Goal: Task Accomplishment & Management: Use online tool/utility

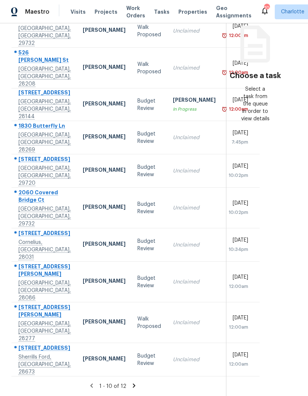
click at [299, 348] on div "Tasks 12 Results Date Range Open Budget Review + 7 Assignee ​ Create a Task Add…" at bounding box center [154, 209] width 308 height 372
click at [14, 15] on td "5334 Woodside Dr Rock Hill, SC, 29732" at bounding box center [43, 30] width 65 height 33
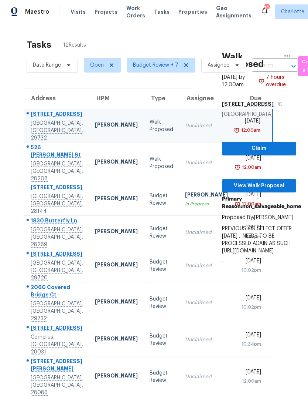
scroll to position [0, 0]
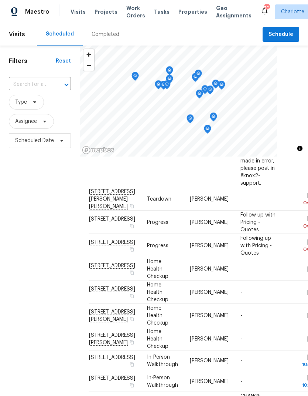
scroll to position [163, 0]
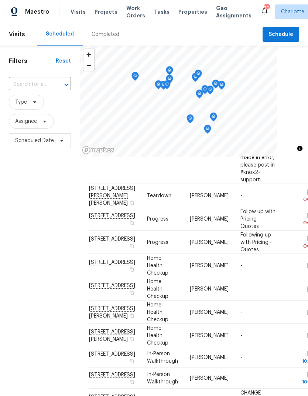
click at [20, 231] on div "Filters Reset ​ Type Assignee Scheduled Date" at bounding box center [40, 258] width 80 height 427
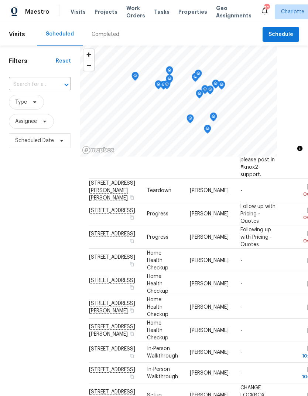
scroll to position [169, 0]
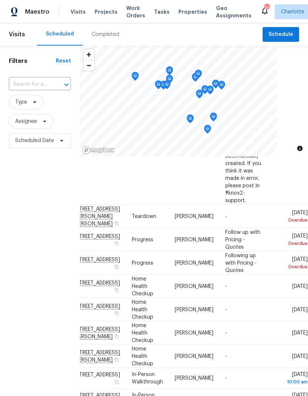
click at [15, 232] on div "Filters Reset ​ Type Assignee Scheduled Date" at bounding box center [40, 258] width 80 height 427
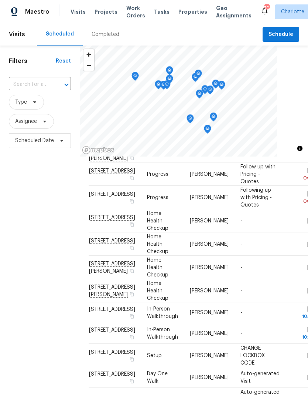
scroll to position [211, 0]
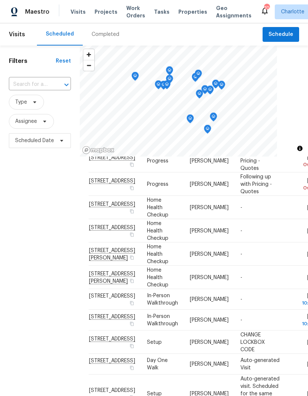
click at [20, 254] on div "Filters Reset ​ Type Assignee Scheduled Date" at bounding box center [40, 258] width 80 height 427
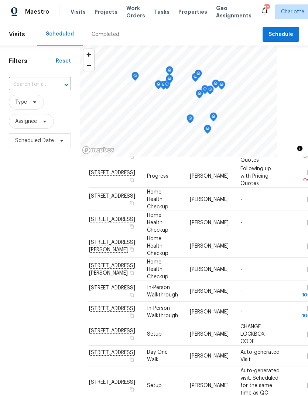
scroll to position [230, 0]
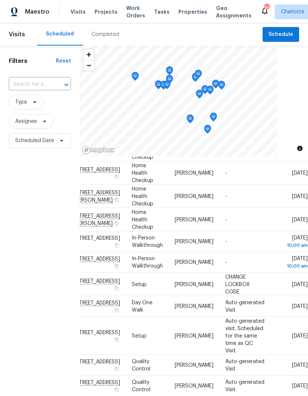
click at [14, 244] on div "Filters Reset ​ Type Assignee Scheduled Date" at bounding box center [40, 258] width 80 height 427
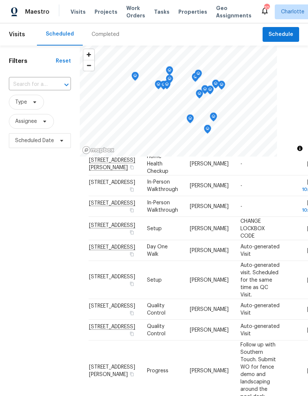
scroll to position [335, 0]
click at [14, 247] on div "Filters Reset ​ Type Assignee Scheduled Date" at bounding box center [40, 258] width 80 height 427
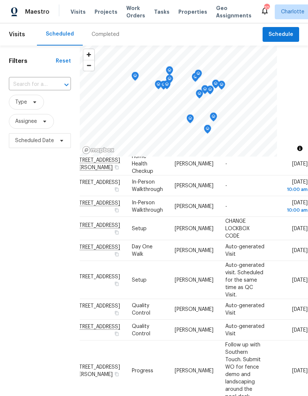
click at [11, 251] on div "Filters Reset ​ Type Assignee Scheduled Date" at bounding box center [40, 258] width 80 height 427
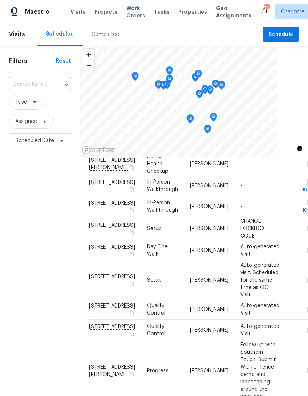
click at [13, 264] on div "Filters Reset ​ Type Assignee Scheduled Date" at bounding box center [40, 258] width 80 height 427
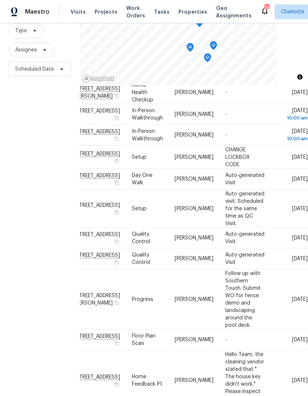
scroll to position [335, 67]
click at [11, 267] on div "Filters Reset ​ Type Assignee Scheduled Date" at bounding box center [40, 187] width 80 height 427
click at [10, 264] on div "Filters Reset ​ Type Assignee Scheduled Date" at bounding box center [40, 187] width 80 height 427
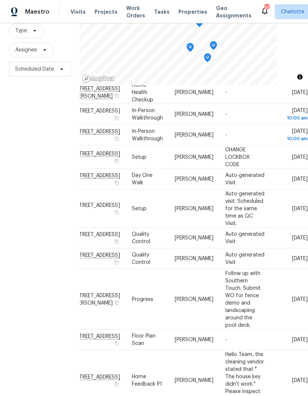
click at [9, 265] on div "Filters Reset ​ Type Assignee Scheduled Date" at bounding box center [40, 187] width 80 height 427
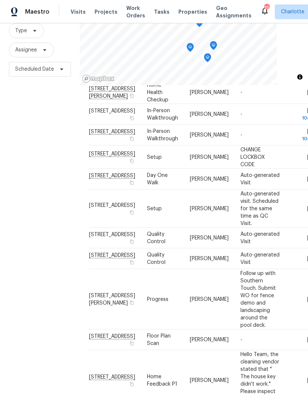
scroll to position [335, 0]
click at [12, 269] on div "Filters Reset ​ Type Assignee Scheduled Date" at bounding box center [40, 187] width 80 height 427
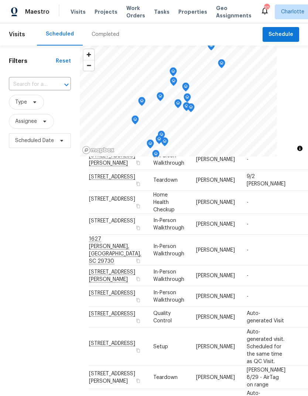
scroll to position [55, 0]
click at [12, 276] on div "Filters Reset ​ Type Assignee Scheduled Date" at bounding box center [40, 258] width 80 height 427
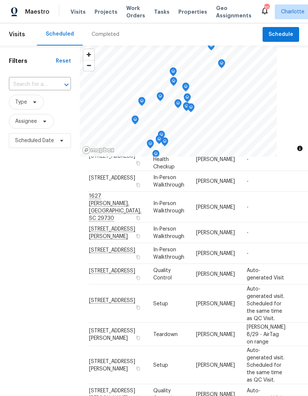
scroll to position [101, 0]
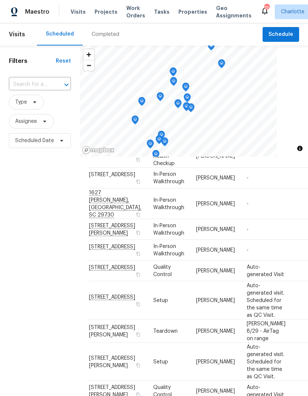
click at [11, 282] on div "Filters Reset ​ Type Assignee Scheduled Date" at bounding box center [40, 258] width 80 height 427
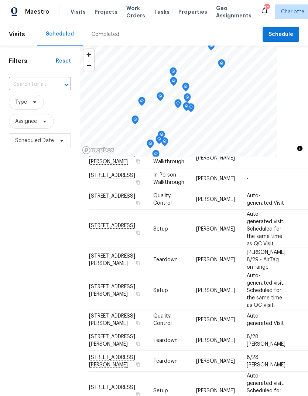
click at [14, 284] on div "Filters Reset ​ Type Assignee Scheduled Date" at bounding box center [40, 258] width 80 height 427
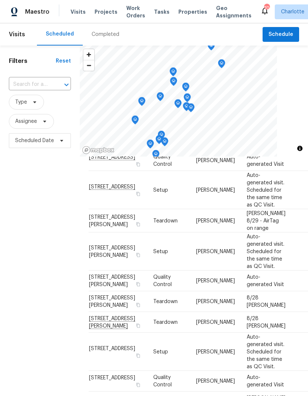
scroll to position [255, 0]
click at [12, 284] on div "Filters Reset ​ Type Assignee Scheduled Date" at bounding box center [40, 258] width 80 height 427
click at [13, 287] on div "Filters Reset ​ Type Assignee Scheduled Date" at bounding box center [40, 258] width 80 height 427
click at [48, 123] on span "Assignee" at bounding box center [31, 121] width 45 height 15
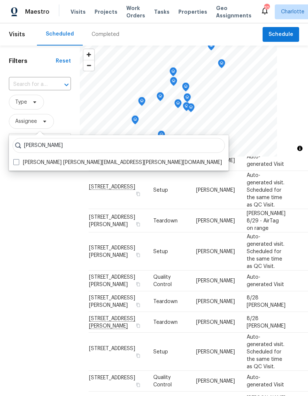
type input "Jason bouque"
click at [15, 164] on span at bounding box center [16, 162] width 6 height 6
click at [15, 163] on input "Jason Bouque jason.bouque@opendoor.com" at bounding box center [15, 161] width 5 height 5
checkbox input "true"
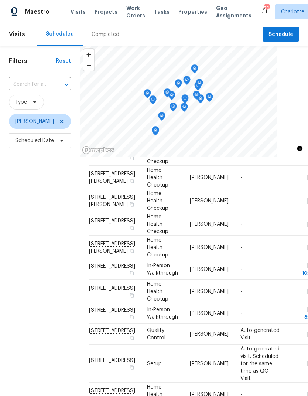
click at [22, 220] on div "Filters Reset ​ Type Jason Bouque Scheduled Date" at bounding box center [40, 258] width 80 height 427
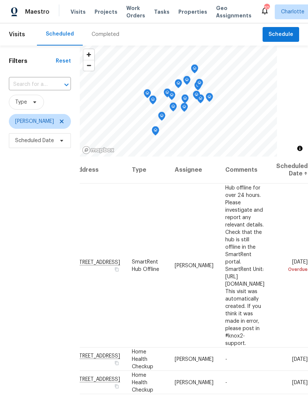
scroll to position [0, 60]
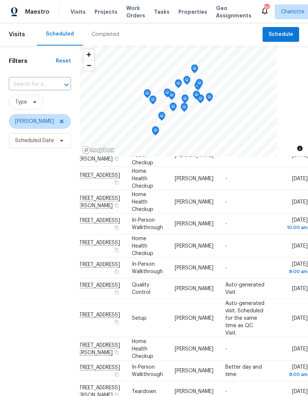
click at [14, 231] on div "Filters Reset ​ Type Jason Bouque Scheduled Date" at bounding box center [40, 258] width 80 height 427
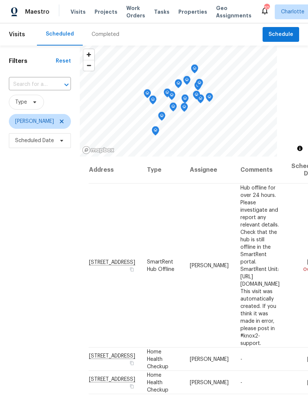
scroll to position [0, 0]
click at [18, 250] on div "Filters Reset ​ Type Jason Bouque Scheduled Date" at bounding box center [40, 258] width 80 height 427
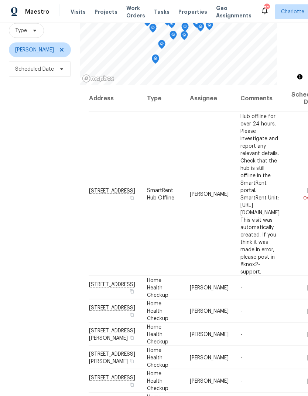
scroll to position [30, 0]
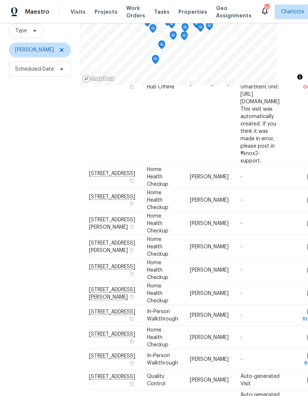
click at [21, 250] on div "Filters Reset ​ Type Jason Bouque Scheduled Date" at bounding box center [40, 187] width 80 height 427
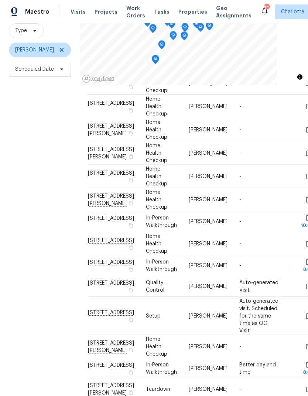
scroll to position [207, 1]
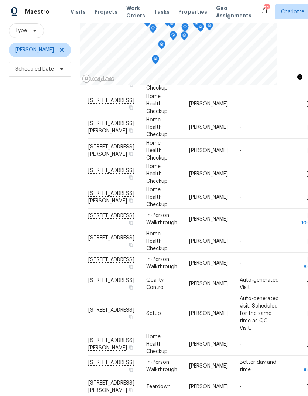
click at [20, 252] on div "Filters Reset ​ Type Jason Bouque Scheduled Date" at bounding box center [40, 187] width 80 height 427
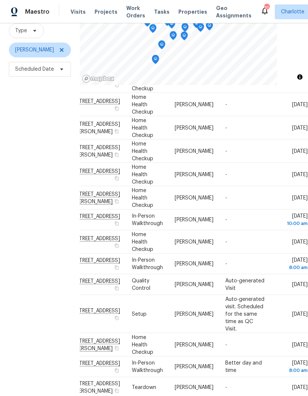
scroll to position [206, 60]
click at [14, 248] on div "Filters Reset ​ Type Jason Bouque Scheduled Date" at bounding box center [40, 187] width 80 height 427
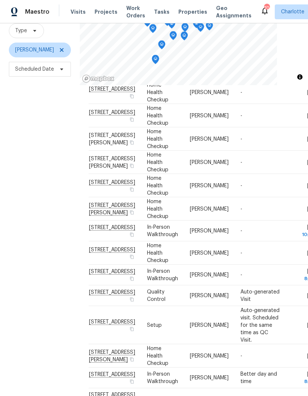
scroll to position [0, 0]
click at [20, 253] on div "Filters Reset ​ Type Jason Bouque Scheduled Date" at bounding box center [40, 187] width 80 height 427
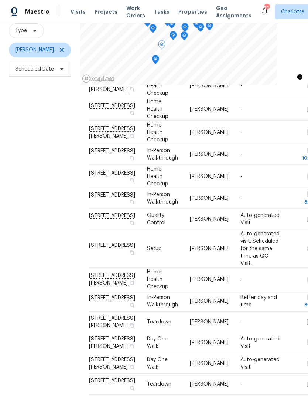
click at [19, 253] on div "Filters Reset ​ Type Jason Bouque Scheduled Date" at bounding box center [40, 187] width 80 height 427
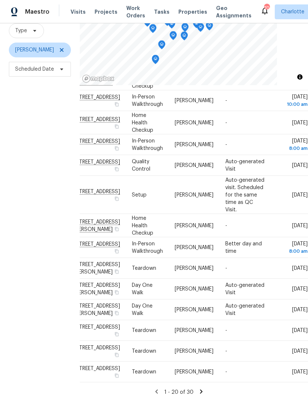
click at [14, 249] on div "Filters Reset ​ Type Jason Bouque Scheduled Date" at bounding box center [40, 187] width 80 height 427
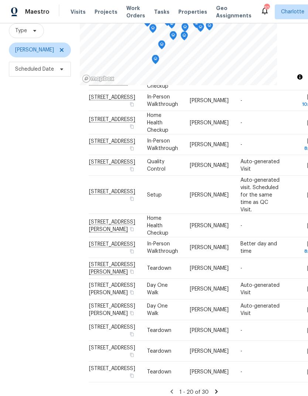
click at [21, 257] on div "Filters Reset ​ Type Jason Bouque Scheduled Date" at bounding box center [40, 187] width 80 height 427
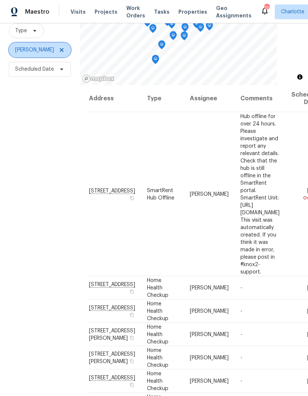
click at [57, 47] on span at bounding box center [61, 50] width 8 height 6
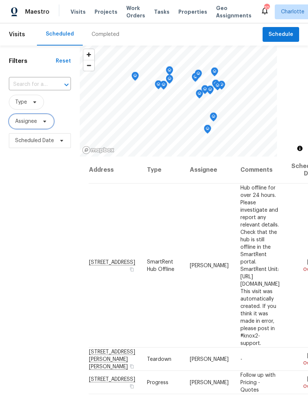
click at [44, 124] on icon at bounding box center [45, 121] width 6 height 6
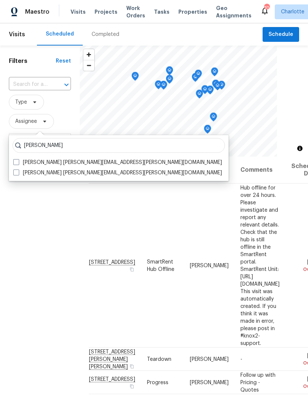
type input "Matthew barnhart"
click at [17, 161] on span at bounding box center [16, 162] width 6 height 6
click at [17, 161] on input "Matthew Barnhart matthew.barnhart@opendoor.com" at bounding box center [15, 161] width 5 height 5
checkbox input "true"
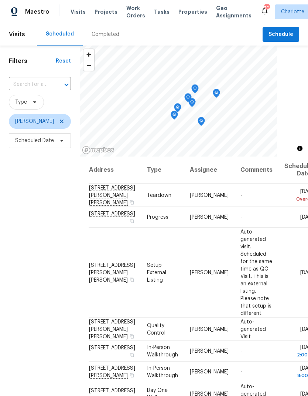
click at [27, 227] on div "Filters Reset ​ Type Matthew Barnhart Scheduled Date" at bounding box center [40, 258] width 80 height 427
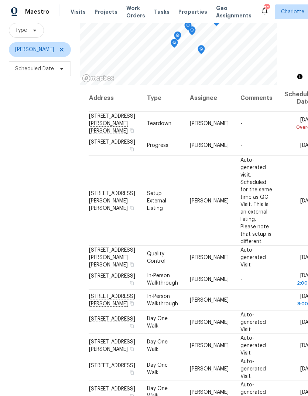
scroll to position [71, 0]
click at [28, 229] on div "Filters Reset ​ Type Matthew Barnhart Scheduled Date" at bounding box center [40, 187] width 80 height 427
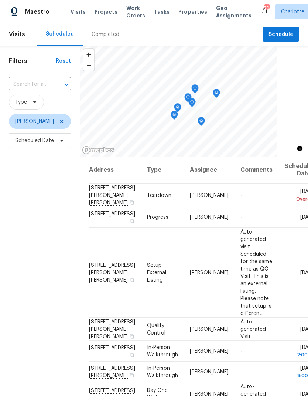
scroll to position [0, 0]
click at [65, 121] on icon at bounding box center [62, 121] width 6 height 6
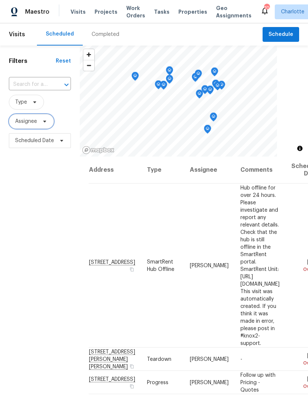
click at [44, 124] on icon at bounding box center [45, 121] width 6 height 6
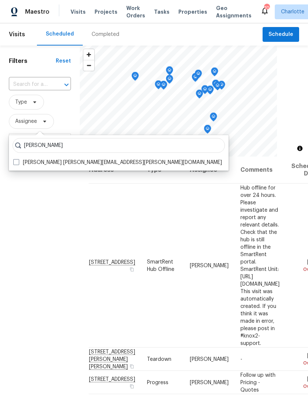
type input "Billy towle"
click at [16, 164] on span at bounding box center [16, 162] width 6 height 6
click at [16, 163] on input "Billy Towle william.towle@opendoor.com" at bounding box center [15, 161] width 5 height 5
checkbox input "true"
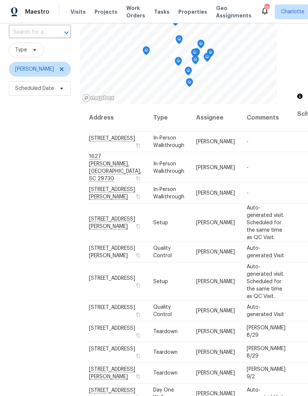
scroll to position [48, 0]
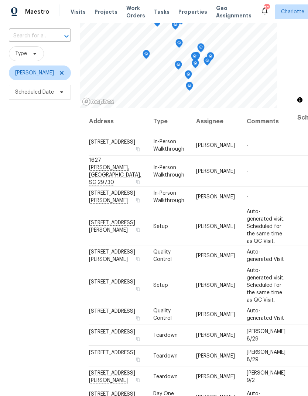
click at [24, 223] on div "Filters Reset ​ Type Billy Towle Scheduled Date" at bounding box center [40, 210] width 80 height 427
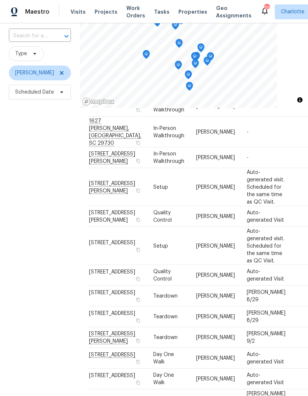
scroll to position [46, 0]
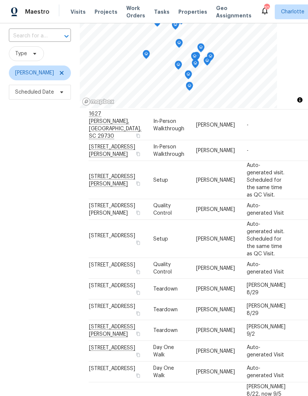
click at [26, 223] on div "Filters Reset ​ Type Billy Towle Scheduled Date" at bounding box center [40, 210] width 80 height 427
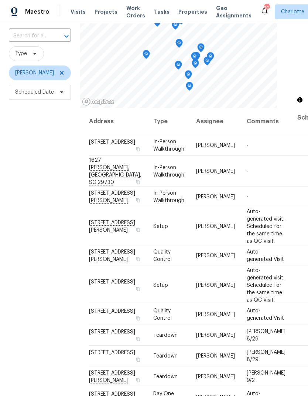
scroll to position [0, 0]
click at [26, 228] on div "Filters Reset ​ Type Billy Towle Scheduled Date" at bounding box center [40, 210] width 80 height 427
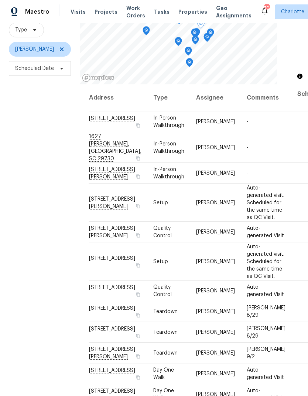
scroll to position [71, 0]
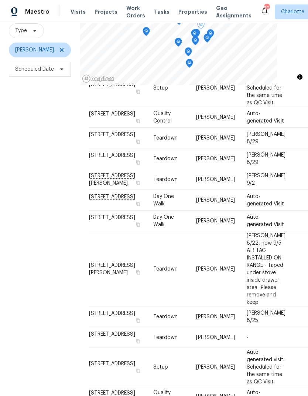
click at [24, 243] on div "Filters Reset ​ Type Billy Towle Scheduled Date" at bounding box center [40, 187] width 80 height 427
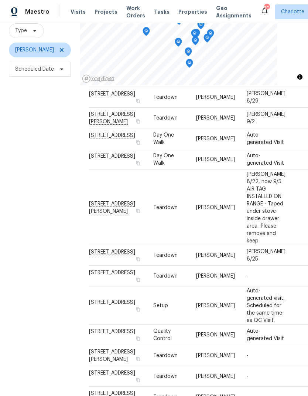
scroll to position [239, 0]
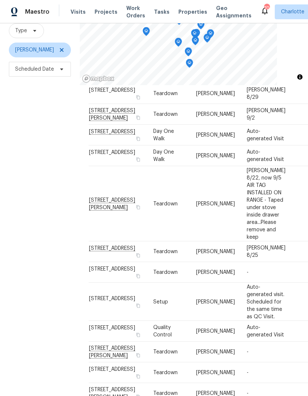
click at [24, 245] on div "Filters Reset ​ Type Billy Towle Scheduled Date" at bounding box center [40, 187] width 80 height 427
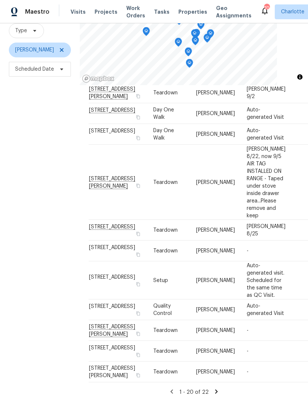
click at [19, 249] on div "Filters Reset ​ Type Billy Towle Scheduled Date" at bounding box center [40, 187] width 80 height 427
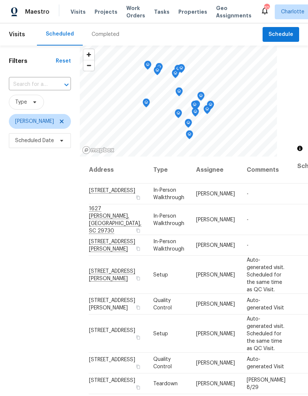
scroll to position [0, 0]
click at [57, 123] on span at bounding box center [61, 121] width 8 height 6
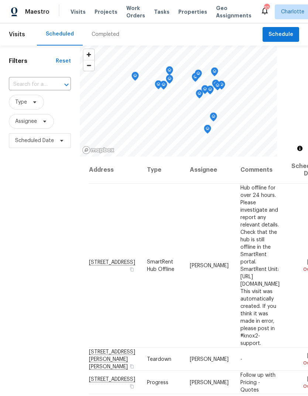
click at [23, 249] on div "Filters Reset ​ Type Assignee Scheduled Date" at bounding box center [40, 258] width 80 height 427
click at [131, 7] on span "Work Orders" at bounding box center [135, 11] width 19 height 15
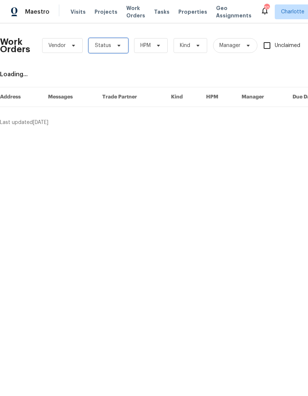
click at [117, 48] on icon at bounding box center [119, 46] width 6 height 6
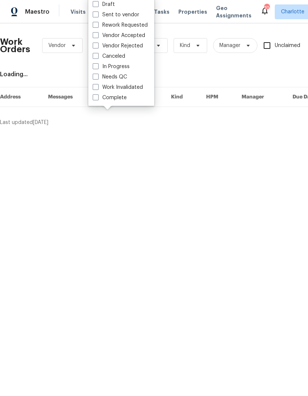
click at [125, 77] on label "Needs QC" at bounding box center [110, 76] width 34 height 7
click at [98, 77] on input "Needs QC" at bounding box center [95, 75] width 5 height 5
checkbox input "true"
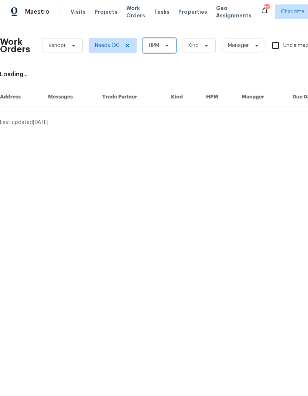
click at [162, 45] on span at bounding box center [166, 46] width 8 height 6
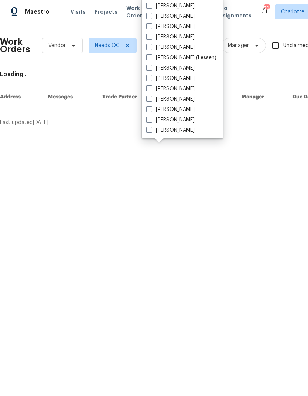
scroll to position [92, 0]
click at [178, 133] on label "[PERSON_NAME]" at bounding box center [170, 129] width 48 height 7
click at [151, 131] on input "[PERSON_NAME]" at bounding box center [148, 128] width 5 height 5
checkbox input "true"
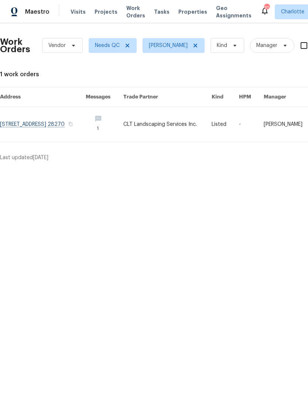
click at [23, 125] on link at bounding box center [43, 124] width 86 height 35
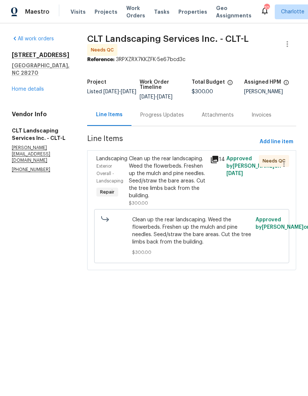
click at [193, 160] on div "Clean up the rear landscaping. Weed the flowerbeds. Freshen up the mulch and pi…" at bounding box center [167, 177] width 77 height 44
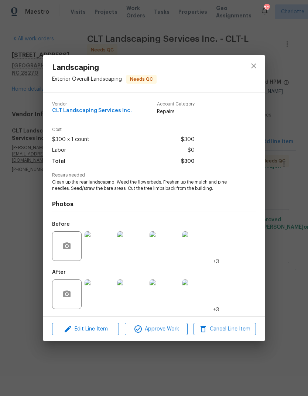
click at [108, 291] on img at bounding box center [100, 294] width 30 height 30
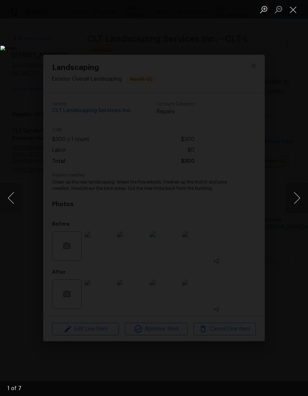
click at [291, 202] on button "Next image" at bounding box center [297, 198] width 22 height 30
click at [296, 199] on button "Next image" at bounding box center [297, 198] width 22 height 30
click at [294, 201] on button "Next image" at bounding box center [297, 198] width 22 height 30
click at [295, 201] on button "Next image" at bounding box center [297, 198] width 22 height 30
click at [290, 207] on button "Next image" at bounding box center [297, 198] width 22 height 30
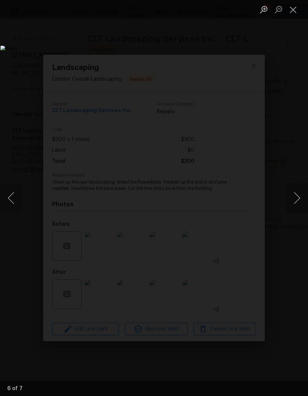
click at [292, 209] on button "Next image" at bounding box center [297, 198] width 22 height 30
click at [295, 207] on button "Next image" at bounding box center [297, 198] width 22 height 30
click at [293, 209] on button "Next image" at bounding box center [297, 198] width 22 height 30
click at [298, 209] on button "Next image" at bounding box center [297, 198] width 22 height 30
click at [295, 211] on button "Next image" at bounding box center [297, 198] width 22 height 30
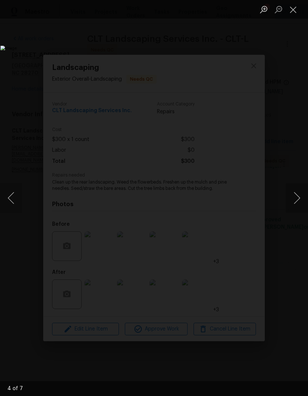
click at [297, 209] on button "Next image" at bounding box center [297, 198] width 22 height 30
click at [295, 210] on button "Next image" at bounding box center [297, 198] width 22 height 30
click at [295, 209] on button "Next image" at bounding box center [297, 198] width 22 height 30
click at [297, 210] on button "Next image" at bounding box center [297, 198] width 22 height 30
click at [294, 12] on button "Close lightbox" at bounding box center [293, 9] width 15 height 13
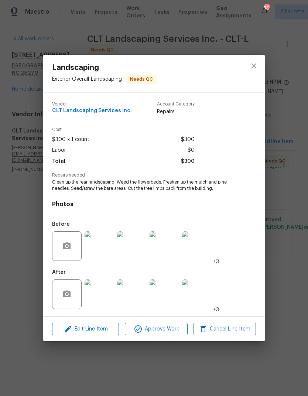
click at [96, 249] on img at bounding box center [100, 246] width 30 height 30
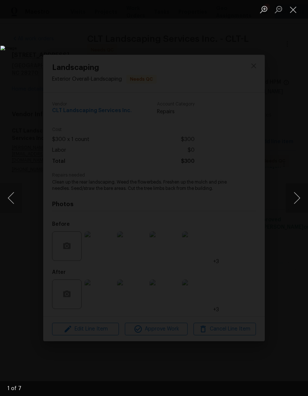
click at [294, 197] on button "Next image" at bounding box center [297, 198] width 22 height 30
click at [292, 203] on button "Next image" at bounding box center [297, 198] width 22 height 30
click at [292, 202] on button "Next image" at bounding box center [297, 198] width 22 height 30
click at [293, 198] on button "Next image" at bounding box center [297, 198] width 22 height 30
click at [291, 200] on button "Next image" at bounding box center [297, 198] width 22 height 30
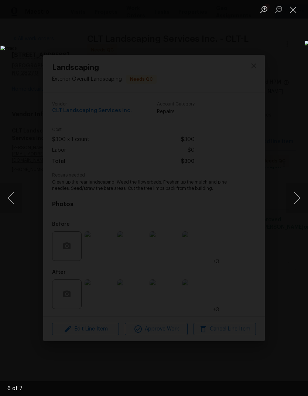
click at [289, 199] on button "Next image" at bounding box center [297, 198] width 22 height 30
click at [291, 196] on button "Next image" at bounding box center [297, 198] width 22 height 30
click at [290, 197] on button "Next image" at bounding box center [297, 198] width 22 height 30
click at [290, 196] on button "Next image" at bounding box center [297, 198] width 22 height 30
click at [290, 6] on button "Close lightbox" at bounding box center [293, 9] width 15 height 13
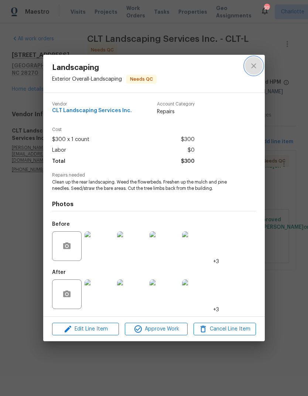
click at [255, 64] on icon "close" at bounding box center [253, 65] width 5 height 5
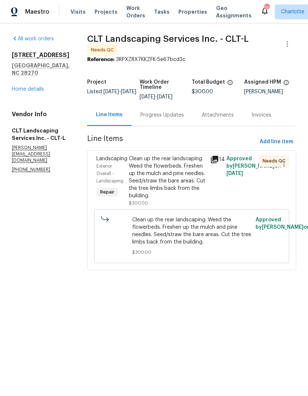
click at [189, 170] on div "Clean up the rear landscaping. Weed the flowerbeds. Freshen up the mulch and pi…" at bounding box center [167, 177] width 77 height 44
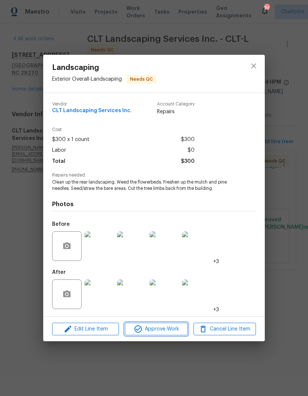
click at [179, 334] on button "Approve Work" at bounding box center [156, 328] width 62 height 13
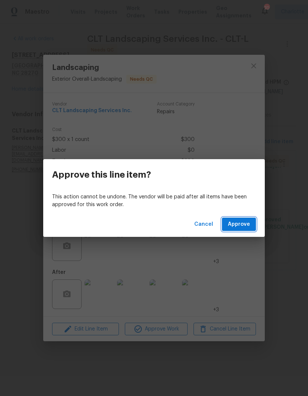
click at [255, 223] on button "Approve" at bounding box center [239, 224] width 34 height 14
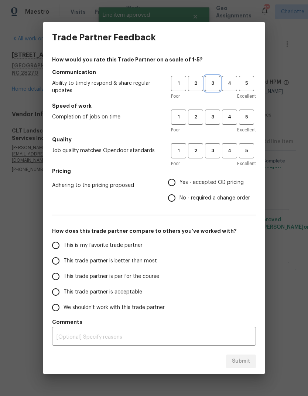
click at [217, 84] on span "3" at bounding box center [213, 83] width 14 height 9
click at [218, 112] on button "3" at bounding box center [212, 116] width 15 height 15
click at [218, 149] on span "3" at bounding box center [213, 150] width 14 height 9
click at [175, 187] on input "Yes - accepted OD pricing" at bounding box center [172, 183] width 16 height 16
radio input "true"
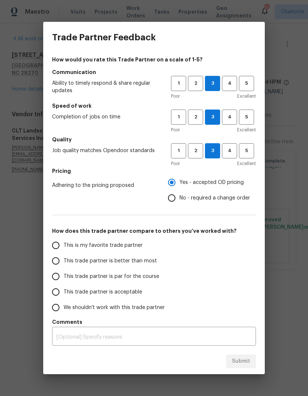
click at [55, 261] on input "This trade partner is better than most" at bounding box center [56, 261] width 16 height 16
click at [253, 358] on button "Submit" at bounding box center [241, 361] width 30 height 14
radio input "true"
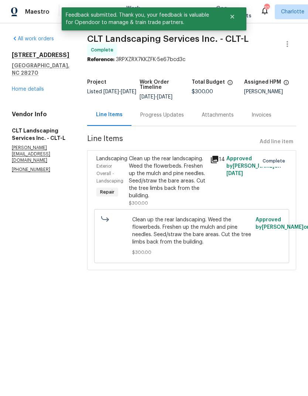
click at [21, 89] on link "Home details" at bounding box center [28, 89] width 32 height 5
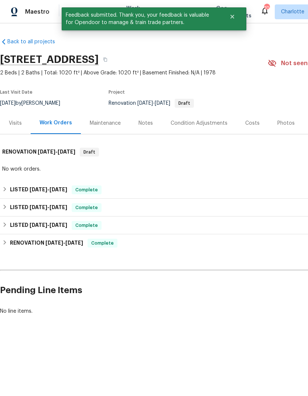
click at [257, 119] on div "Costs" at bounding box center [253, 123] width 32 height 22
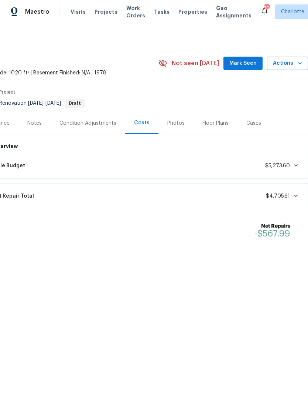
scroll to position [0, 109]
click at [295, 194] on icon at bounding box center [296, 196] width 6 height 6
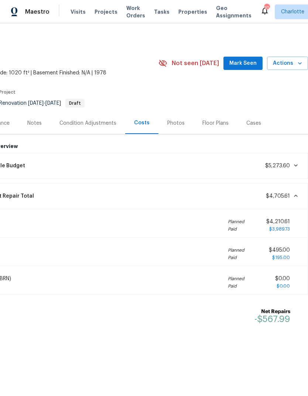
click at [291, 200] on div "Current Repair Total $4,705.61" at bounding box center [140, 196] width 328 height 16
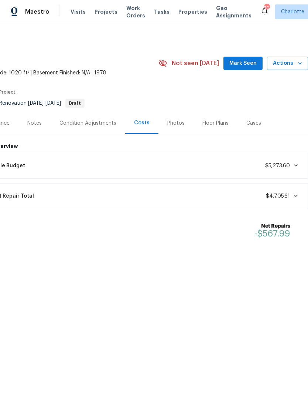
click at [293, 163] on icon at bounding box center [296, 165] width 6 height 6
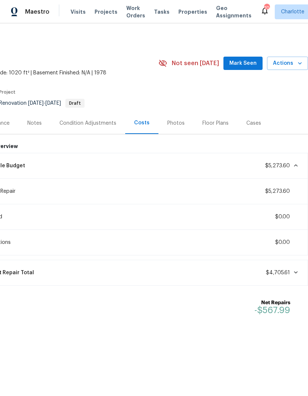
click at [292, 166] on span at bounding box center [294, 165] width 9 height 6
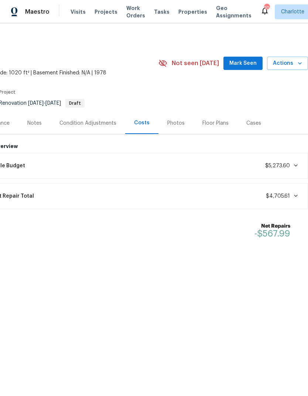
click at [298, 59] on span "Actions" at bounding box center [287, 63] width 29 height 9
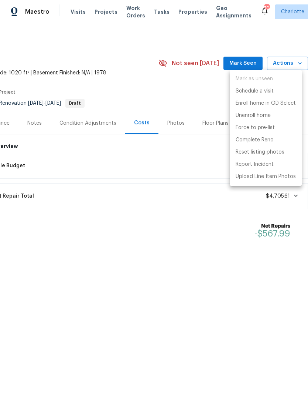
click at [249, 299] on div at bounding box center [154, 198] width 308 height 396
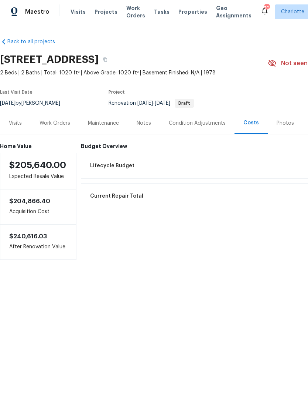
scroll to position [0, 0]
click at [34, 13] on span "Maestro" at bounding box center [37, 11] width 24 height 7
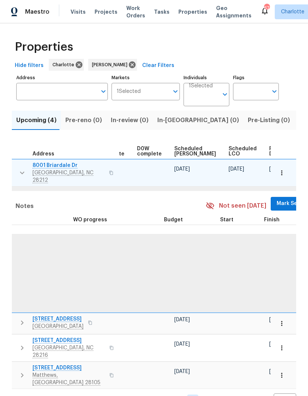
click at [277, 200] on span "Mark Seen" at bounding box center [290, 203] width 27 height 9
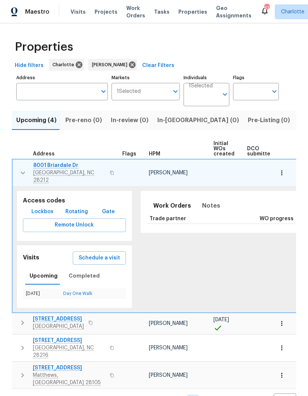
click at [14, 169] on td "8001 Briardale Dr Charlotte, NC 28212" at bounding box center [66, 172] width 107 height 27
click at [17, 174] on button "button" at bounding box center [23, 173] width 15 height 22
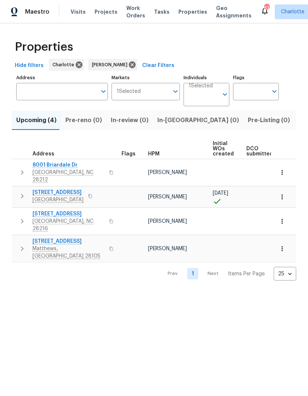
click at [16, 189] on button "button" at bounding box center [22, 196] width 15 height 15
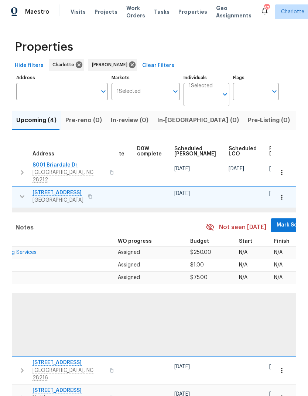
click at [277, 220] on span "Mark Seen" at bounding box center [290, 224] width 27 height 9
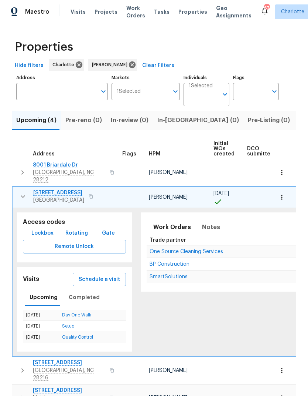
click at [13, 189] on td "947 Pecan Tree Ln Fort Mill, SC 29715" at bounding box center [66, 196] width 107 height 19
click at [15, 197] on td "947 Pecan Tree Ln Fort Mill, SC 29715" at bounding box center [66, 196] width 107 height 19
click at [16, 192] on button "button" at bounding box center [23, 196] width 15 height 15
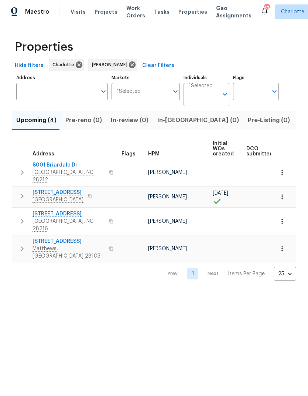
click at [17, 214] on button "button" at bounding box center [22, 221] width 15 height 22
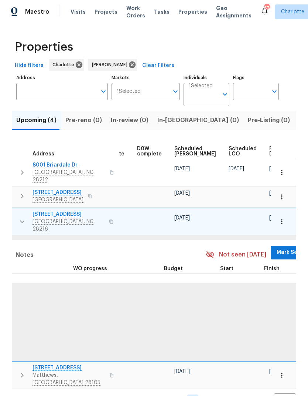
click at [277, 248] on span "Mark Seen" at bounding box center [290, 252] width 27 height 9
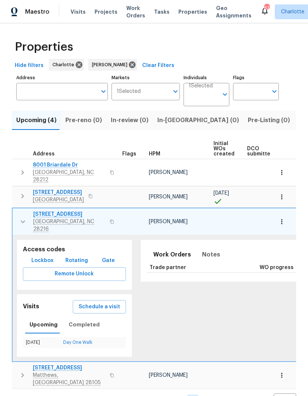
click at [16, 213] on button "button" at bounding box center [23, 221] width 15 height 22
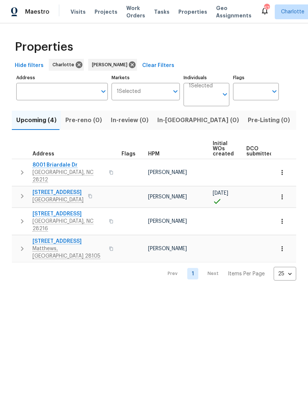
click at [17, 237] on button "button" at bounding box center [22, 248] width 15 height 22
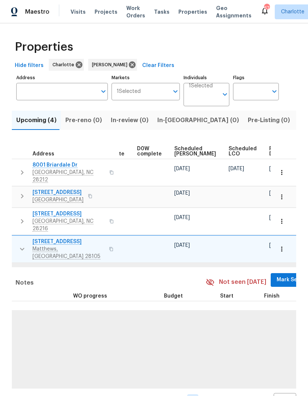
click at [277, 275] on span "Mark Seen" at bounding box center [290, 279] width 27 height 9
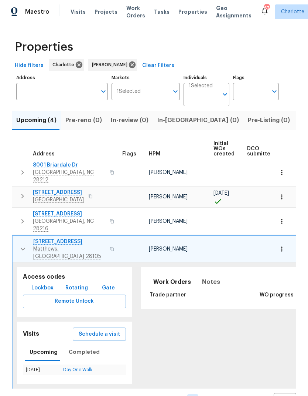
click at [16, 238] on button "button" at bounding box center [23, 249] width 15 height 22
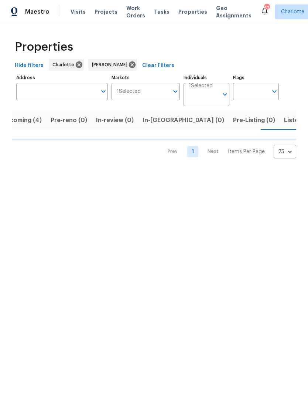
scroll to position [0, 16]
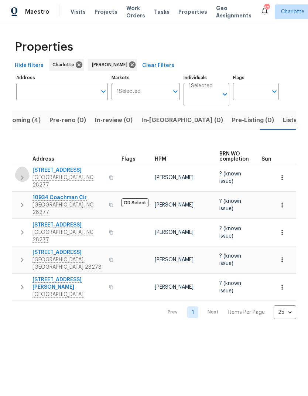
click at [16, 170] on button "button" at bounding box center [22, 177] width 15 height 22
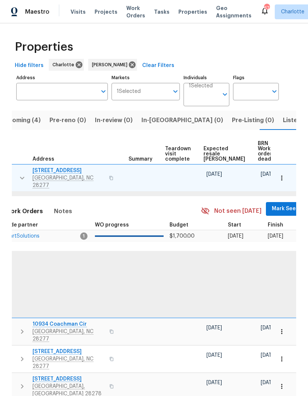
click at [266, 202] on button "Mark Seen" at bounding box center [285, 209] width 39 height 14
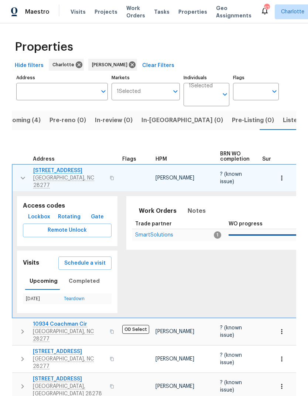
scroll to position [0, 0]
click at [13, 170] on td "9527 Scotland Hall Ct Charlotte, NC 28277" at bounding box center [66, 178] width 107 height 27
click at [17, 167] on button "button" at bounding box center [23, 178] width 15 height 22
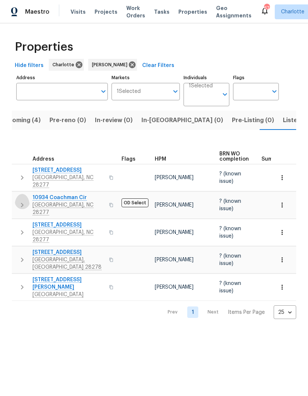
click at [17, 194] on button "button" at bounding box center [22, 205] width 15 height 22
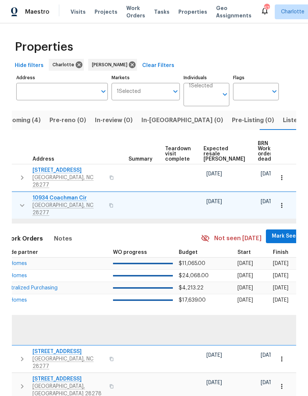
click at [272, 231] on span "Mark Seen" at bounding box center [285, 235] width 27 height 9
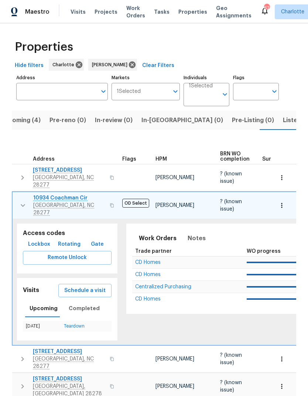
click at [18, 201] on icon "button" at bounding box center [22, 205] width 9 height 9
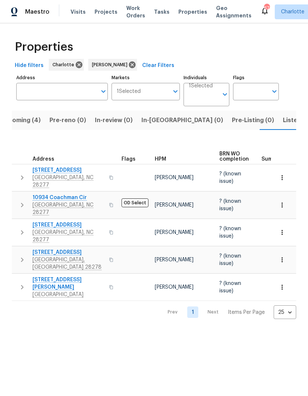
click at [20, 228] on icon "button" at bounding box center [22, 232] width 9 height 9
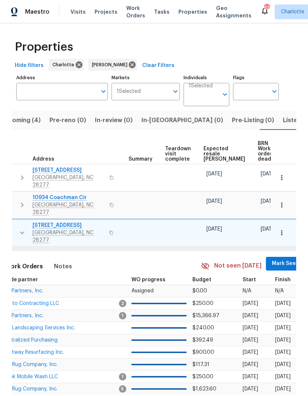
scroll to position [0, 134]
click at [272, 259] on span "Mark Seen" at bounding box center [285, 263] width 27 height 9
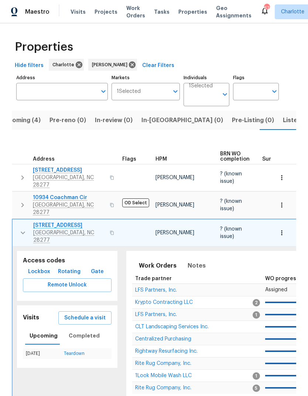
scroll to position [0, 0]
click at [18, 228] on icon "button" at bounding box center [22, 232] width 9 height 9
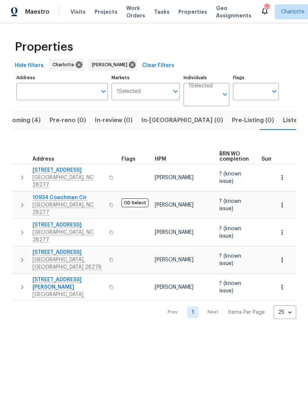
click at [18, 248] on button "button" at bounding box center [22, 259] width 15 height 22
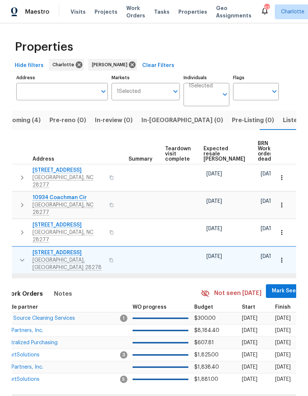
click at [272, 286] on span "Mark Seen" at bounding box center [285, 290] width 27 height 9
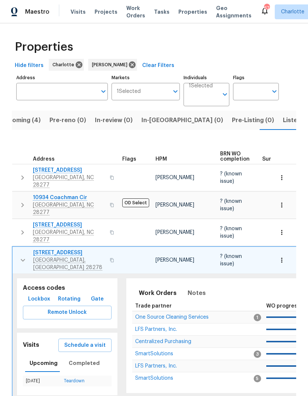
click at [17, 249] on button "button" at bounding box center [23, 260] width 15 height 22
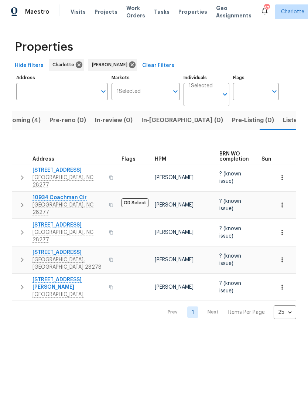
click at [16, 274] on td "7609 Holly Grove Ct Charlotte, NC 28227" at bounding box center [65, 287] width 107 height 27
click at [18, 282] on icon "button" at bounding box center [22, 286] width 9 height 9
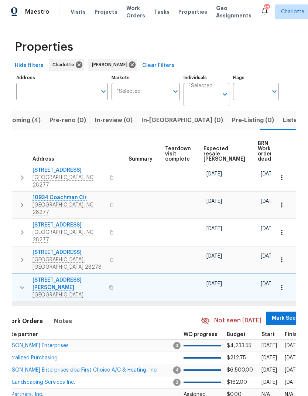
click at [272, 314] on span "Mark Seen" at bounding box center [285, 318] width 27 height 9
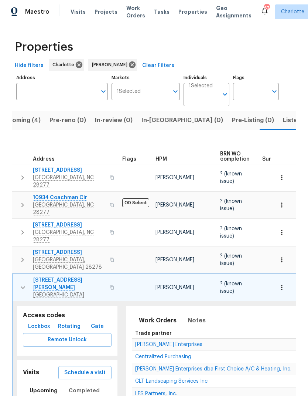
click at [16, 276] on button "button" at bounding box center [23, 287] width 15 height 22
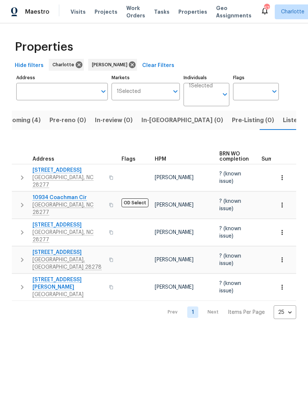
click at [283, 123] on span "Listed (28)" at bounding box center [299, 120] width 32 height 10
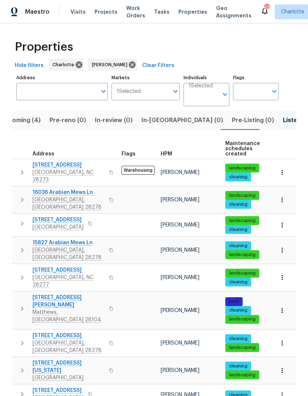
click at [16, 169] on button "button" at bounding box center [22, 172] width 15 height 22
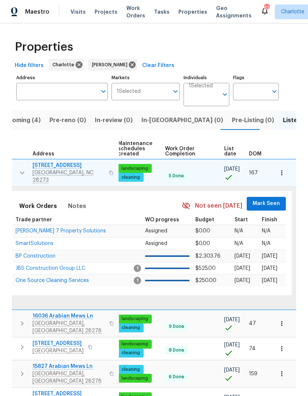
click at [265, 199] on span "Mark Seen" at bounding box center [266, 203] width 27 height 9
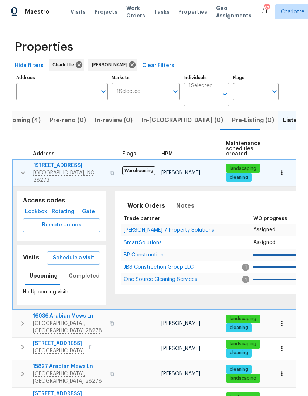
click at [16, 169] on button "button" at bounding box center [23, 173] width 15 height 22
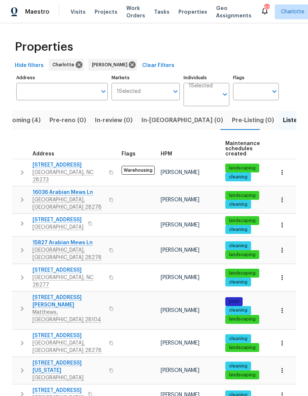
click at [15, 190] on button "button" at bounding box center [22, 200] width 15 height 22
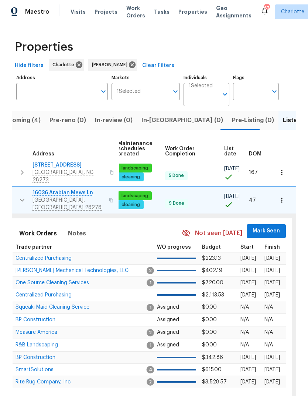
click at [268, 226] on span "Mark Seen" at bounding box center [266, 230] width 27 height 9
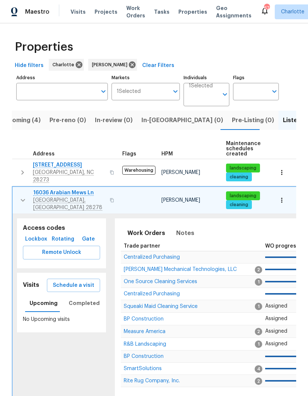
click at [16, 190] on button "button" at bounding box center [23, 200] width 15 height 22
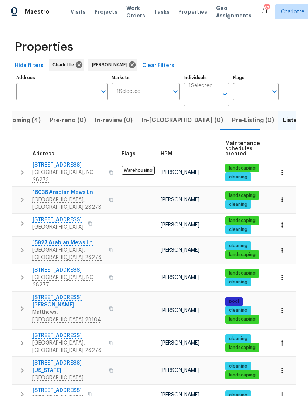
click at [18, 219] on icon "button" at bounding box center [22, 223] width 9 height 9
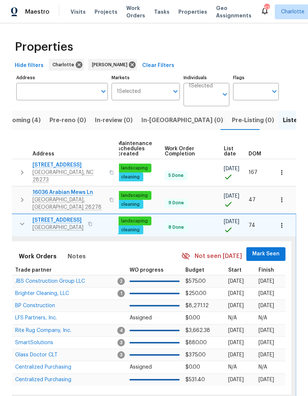
scroll to position [0, 108]
click at [269, 249] on span "Mark Seen" at bounding box center [266, 253] width 27 height 9
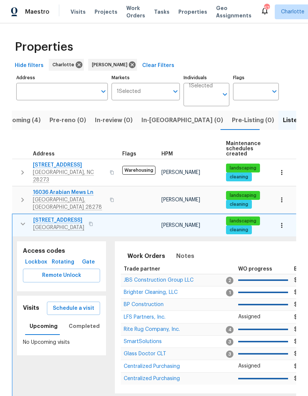
scroll to position [0, 0]
click at [18, 219] on icon "button" at bounding box center [22, 223] width 9 height 9
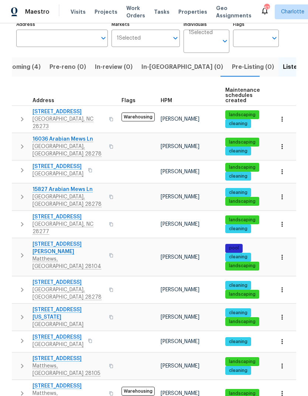
scroll to position [56, 0]
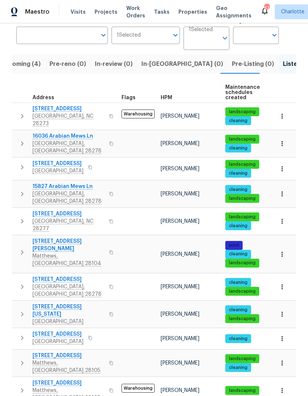
click at [16, 183] on button "button" at bounding box center [22, 194] width 15 height 22
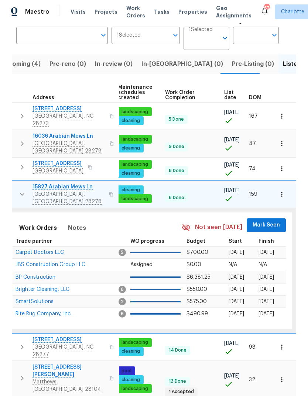
click at [265, 220] on span "Mark Seen" at bounding box center [266, 224] width 27 height 9
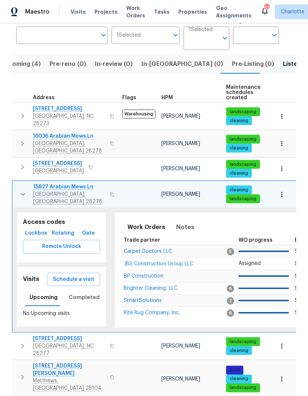
scroll to position [0, 0]
click at [19, 190] on icon "button" at bounding box center [22, 194] width 9 height 9
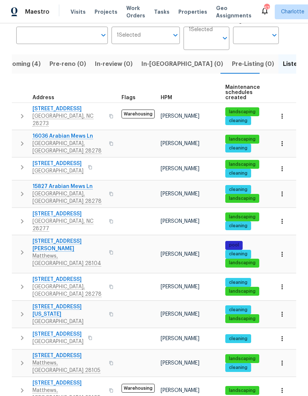
click at [19, 217] on icon "button" at bounding box center [22, 221] width 9 height 9
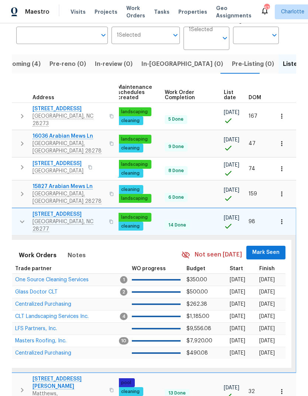
click at [269, 248] on span "Mark Seen" at bounding box center [266, 252] width 27 height 9
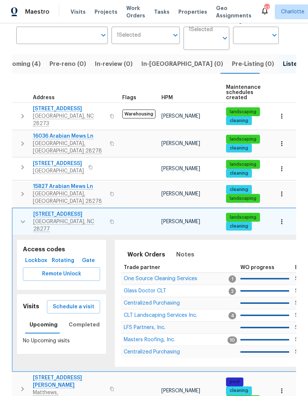
click at [17, 210] on button "button" at bounding box center [23, 221] width 15 height 22
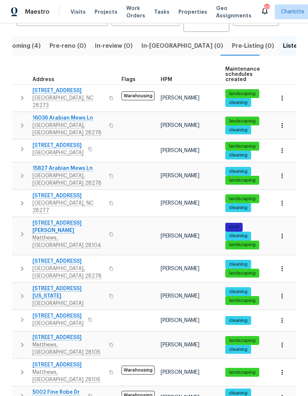
scroll to position [106, 0]
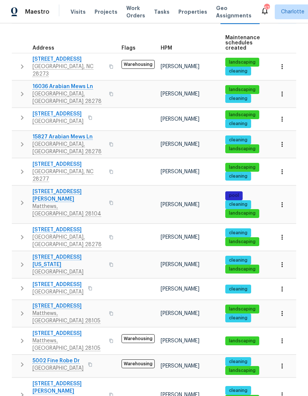
click at [16, 188] on button "button" at bounding box center [22, 203] width 15 height 30
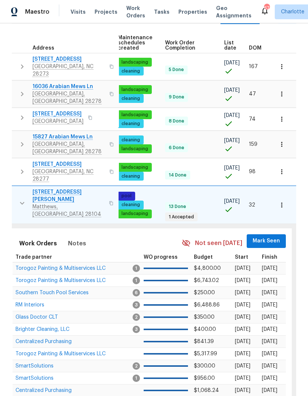
click at [264, 234] on button "Mark Seen" at bounding box center [266, 241] width 39 height 14
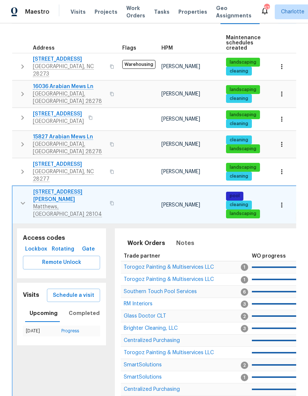
scroll to position [0, 0]
click at [14, 186] on td "8117 Shannon Woods Ln Matthews, NC 28104" at bounding box center [66, 203] width 107 height 34
click at [13, 186] on td "8117 Shannon Woods Ln Matthews, NC 28104" at bounding box center [66, 203] width 107 height 34
click at [14, 186] on td "8117 Shannon Woods Ln Matthews, NC 28104" at bounding box center [66, 203] width 107 height 34
click at [17, 188] on button "button" at bounding box center [23, 203] width 15 height 30
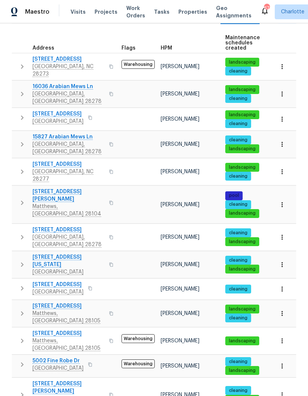
click at [17, 226] on button "button" at bounding box center [22, 237] width 15 height 22
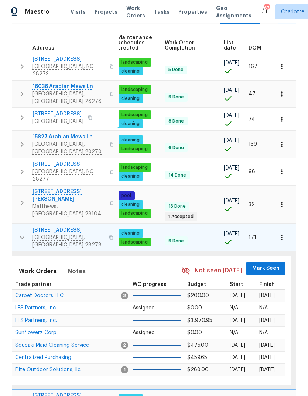
click at [260, 261] on button "Mark Seen" at bounding box center [266, 268] width 39 height 14
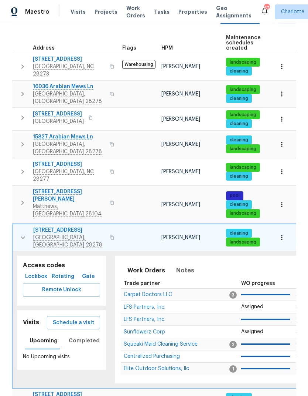
click at [19, 233] on icon "button" at bounding box center [22, 237] width 9 height 9
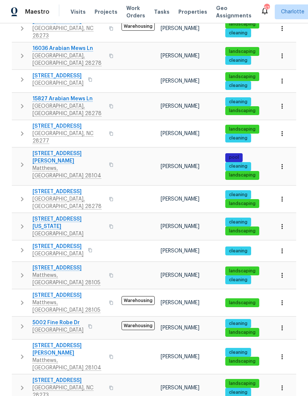
scroll to position [154, 0]
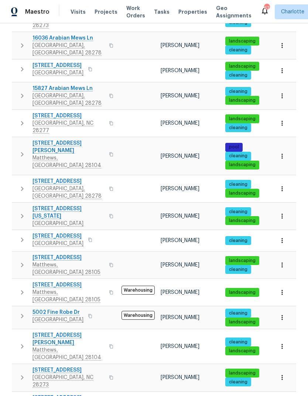
click at [18, 211] on icon "button" at bounding box center [22, 215] width 9 height 9
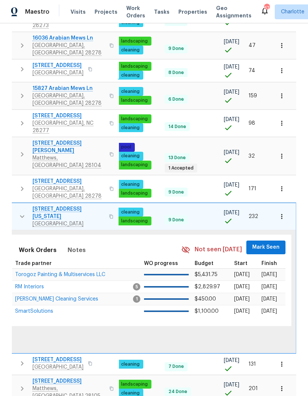
click at [267, 243] on span "Mark Seen" at bounding box center [266, 247] width 27 height 9
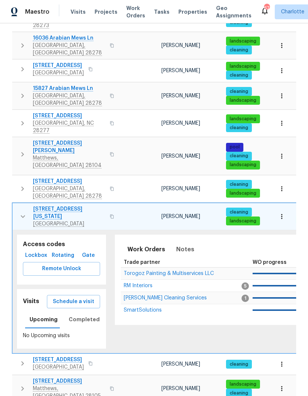
scroll to position [0, 0]
click at [13, 203] on td "14916 Oregon Oak Ct Mint Hill, NC 28227" at bounding box center [66, 216] width 107 height 27
click at [16, 203] on td "14916 Oregon Oak Ct Mint Hill, NC 28227" at bounding box center [66, 216] width 107 height 27
click at [14, 203] on td "14916 Oregon Oak Ct Mint Hill, NC 28227" at bounding box center [66, 216] width 107 height 27
click at [16, 205] on button "button" at bounding box center [23, 216] width 15 height 22
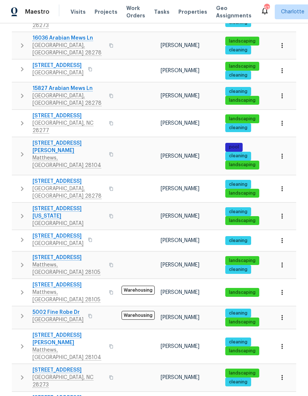
click at [16, 232] on button "button" at bounding box center [22, 239] width 15 height 15
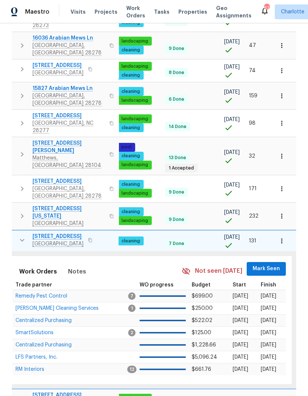
click at [267, 264] on span "Mark Seen" at bounding box center [266, 268] width 27 height 9
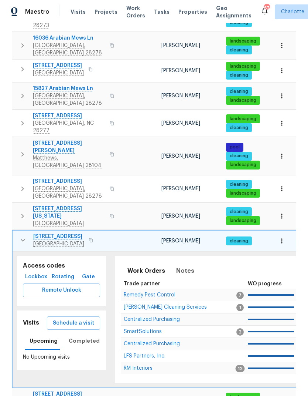
click at [16, 233] on button "button" at bounding box center [23, 240] width 15 height 15
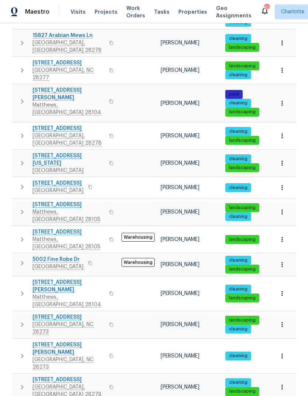
scroll to position [211, 0]
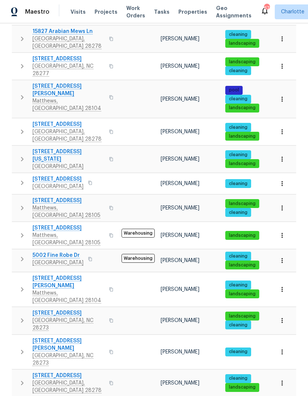
click at [15, 197] on button "button" at bounding box center [22, 208] width 15 height 22
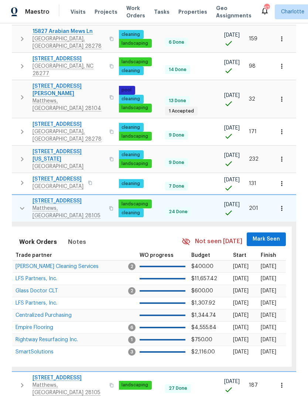
click at [266, 234] on span "Mark Seen" at bounding box center [266, 238] width 27 height 9
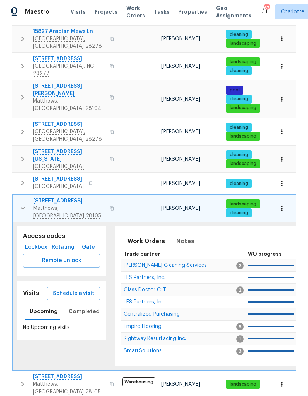
scroll to position [0, 0]
click at [16, 197] on button "button" at bounding box center [23, 208] width 15 height 22
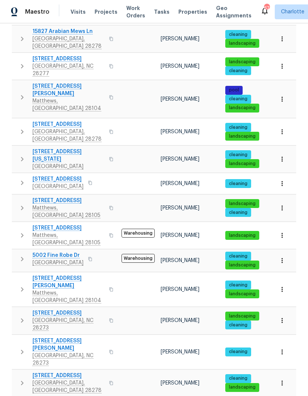
click at [17, 224] on button "button" at bounding box center [22, 235] width 15 height 22
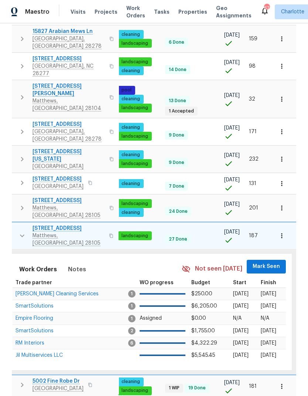
click at [263, 262] on span "Mark Seen" at bounding box center [266, 266] width 27 height 9
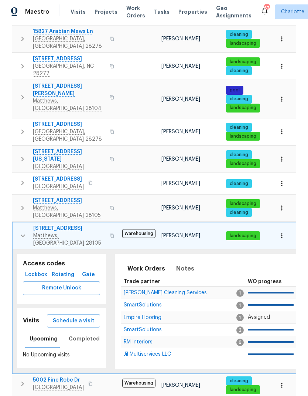
click at [17, 224] on button "button" at bounding box center [23, 235] width 15 height 22
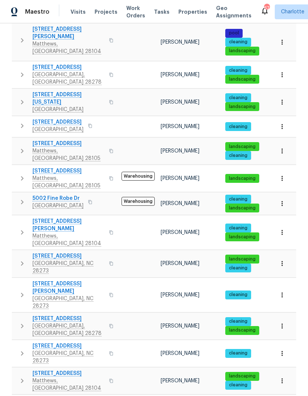
scroll to position [268, 0]
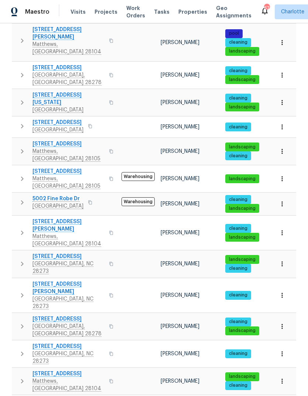
click at [13, 193] on td "5002 Fine Robe Dr Indian Trail, NC 28079" at bounding box center [65, 202] width 107 height 19
click at [15, 195] on button "button" at bounding box center [22, 202] width 15 height 15
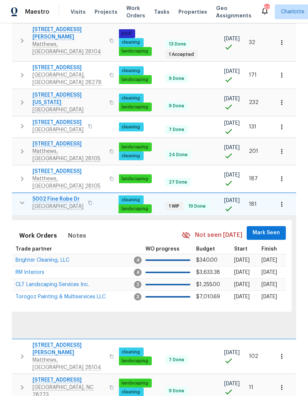
click at [255, 228] on span "Mark Seen" at bounding box center [266, 232] width 27 height 9
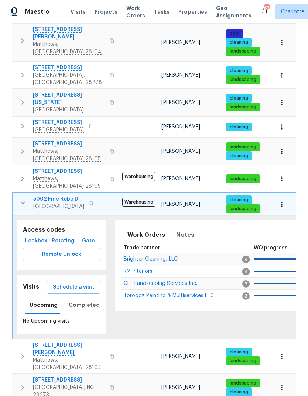
scroll to position [0, 0]
click at [13, 193] on td "5002 Fine Robe Dr Indian Trail, NC 28079" at bounding box center [66, 202] width 107 height 19
click at [17, 195] on button "button" at bounding box center [23, 202] width 15 height 15
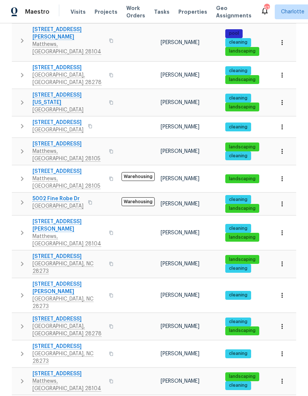
click at [17, 218] on button "button" at bounding box center [22, 233] width 15 height 30
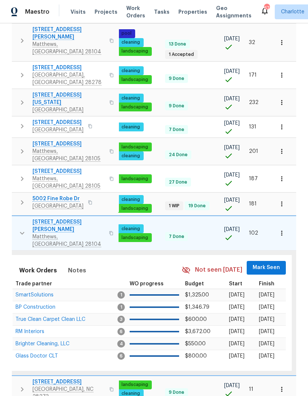
click at [263, 263] on span "Mark Seen" at bounding box center [266, 267] width 27 height 9
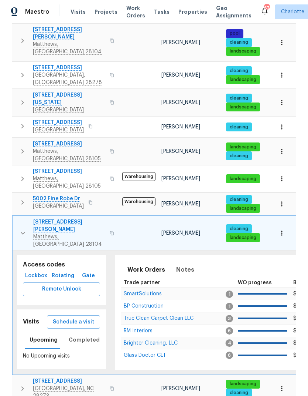
click at [17, 218] on button "button" at bounding box center [23, 233] width 15 height 30
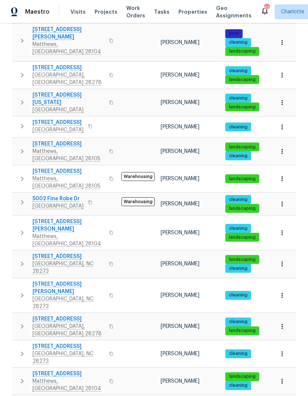
click at [17, 253] on button "button" at bounding box center [22, 264] width 15 height 22
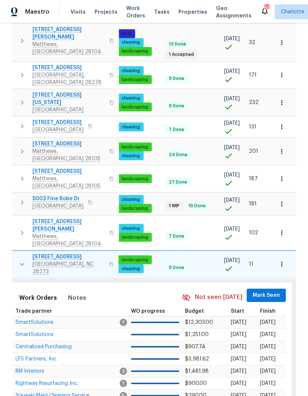
click at [262, 291] on span "Mark Seen" at bounding box center [266, 295] width 27 height 9
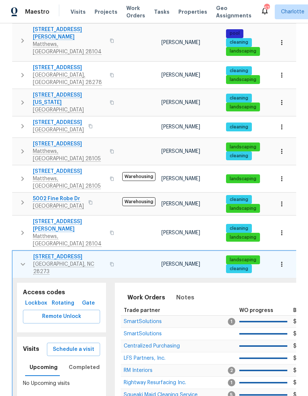
click at [17, 253] on button "button" at bounding box center [23, 264] width 15 height 22
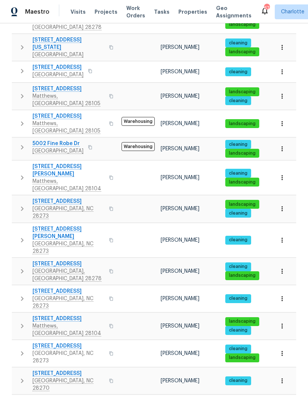
scroll to position [327, 0]
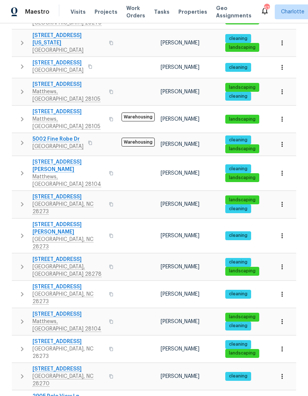
click at [13, 219] on td "12918 Mosby Ln Charlotte, NC 28273" at bounding box center [65, 236] width 107 height 34
click at [16, 221] on button "button" at bounding box center [22, 236] width 15 height 30
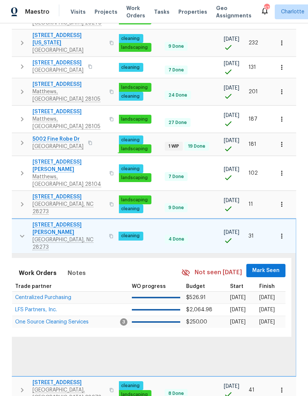
scroll to position [0, 108]
click at [265, 266] on span "Mark Seen" at bounding box center [266, 270] width 27 height 9
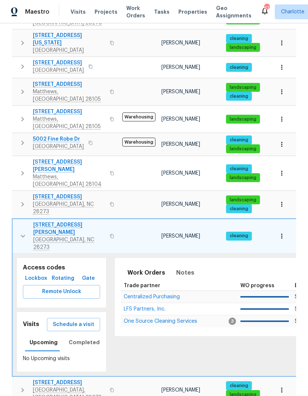
scroll to position [0, 0]
click at [16, 221] on button "button" at bounding box center [23, 236] width 15 height 30
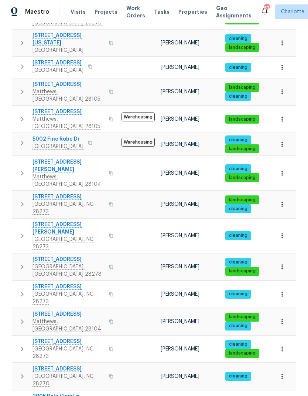
click at [17, 255] on button "button" at bounding box center [22, 266] width 15 height 22
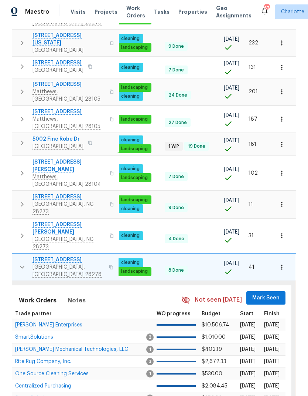
click at [264, 293] on span "Mark Seen" at bounding box center [266, 297] width 27 height 9
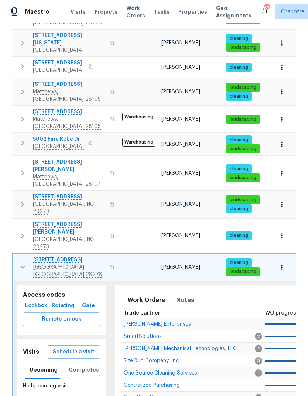
click at [18, 263] on icon "button" at bounding box center [22, 267] width 9 height 9
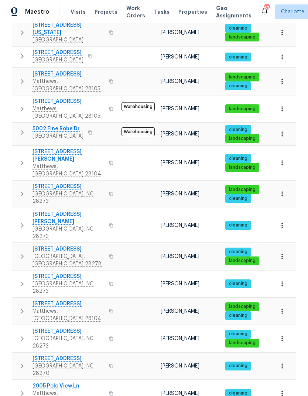
scroll to position [337, 0]
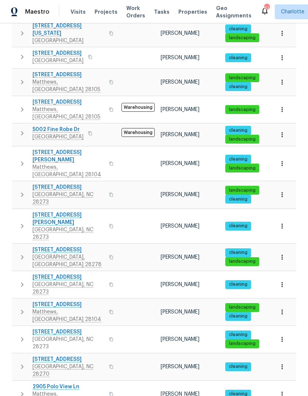
click at [17, 273] on button "button" at bounding box center [22, 284] width 15 height 22
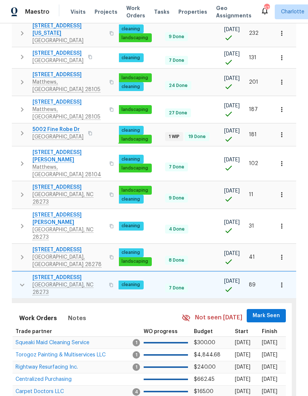
click at [266, 311] on span "Mark Seen" at bounding box center [266, 315] width 27 height 9
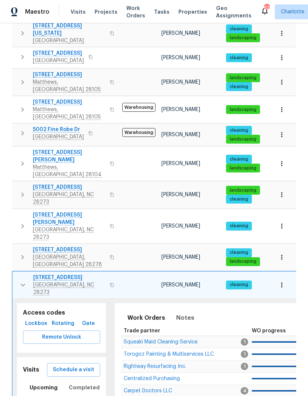
scroll to position [0, 0]
click at [19, 280] on icon "button" at bounding box center [22, 284] width 9 height 9
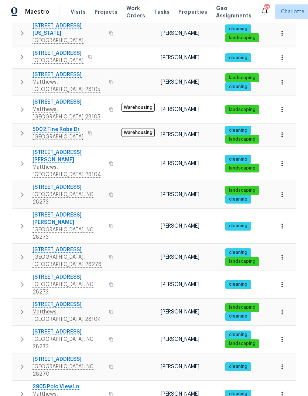
click at [19, 307] on icon "button" at bounding box center [22, 311] width 9 height 9
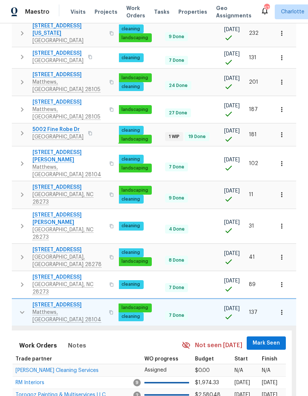
click at [263, 338] on span "Mark Seen" at bounding box center [266, 342] width 27 height 9
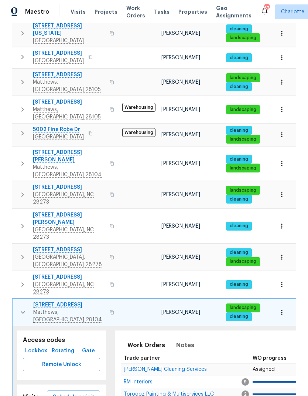
click at [17, 301] on button "button" at bounding box center [23, 312] width 15 height 22
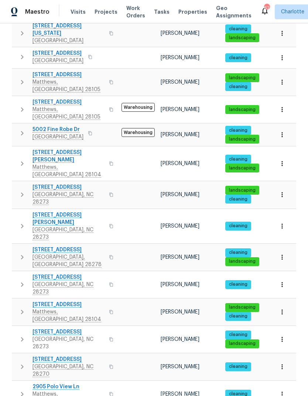
click at [17, 328] on button "button" at bounding box center [22, 339] width 15 height 22
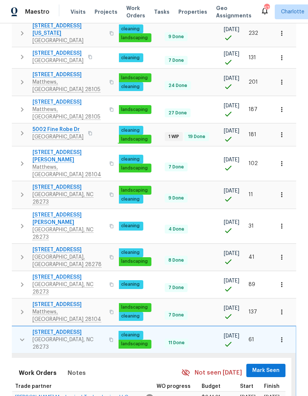
scroll to position [0, 108]
click at [267, 366] on span "Mark Seen" at bounding box center [266, 370] width 27 height 9
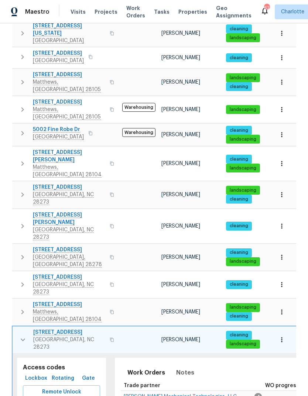
scroll to position [0, 0]
click at [16, 328] on button "button" at bounding box center [23, 339] width 15 height 22
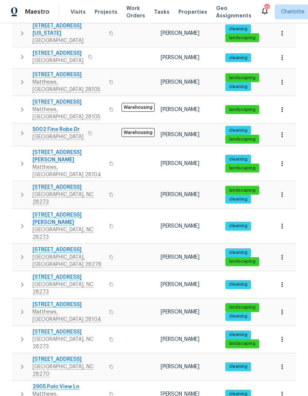
click at [15, 301] on button "button" at bounding box center [22, 312] width 15 height 22
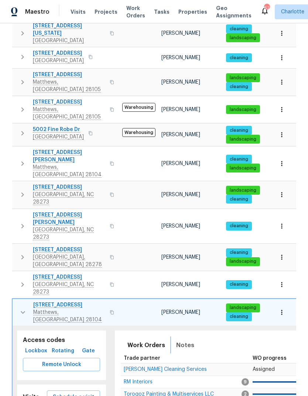
click at [190, 340] on span "Notes" at bounding box center [185, 345] width 18 height 10
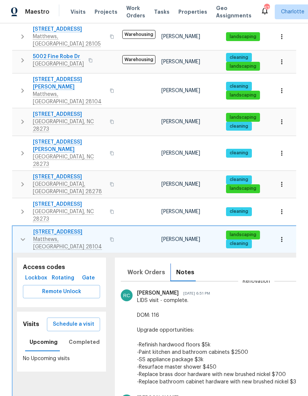
scroll to position [410, 0]
click at [16, 228] on button "button" at bounding box center [23, 239] width 15 height 22
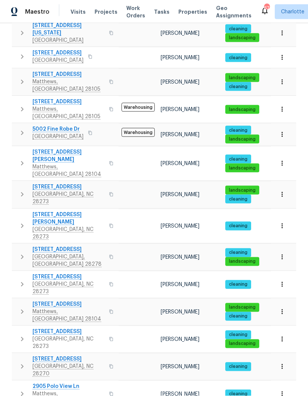
scroll to position [30, 0]
click at [16, 328] on button "button" at bounding box center [22, 339] width 15 height 22
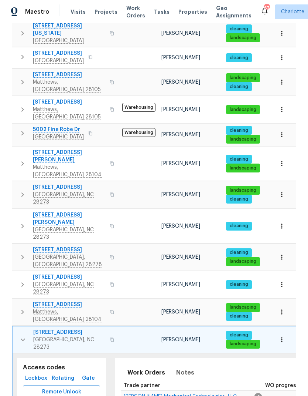
scroll to position [0, 0]
click at [16, 328] on button "button" at bounding box center [23, 339] width 15 height 22
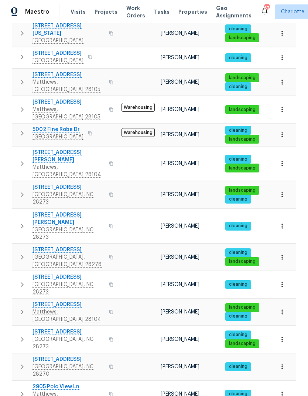
click at [16, 355] on button "button" at bounding box center [22, 366] width 15 height 22
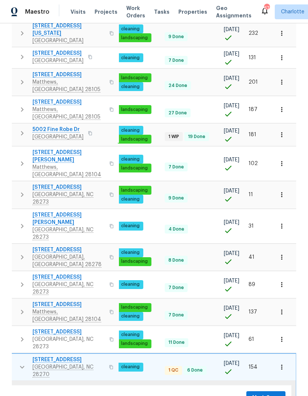
scroll to position [0, 108]
click at [268, 391] on button "Mark Seen" at bounding box center [266, 398] width 39 height 14
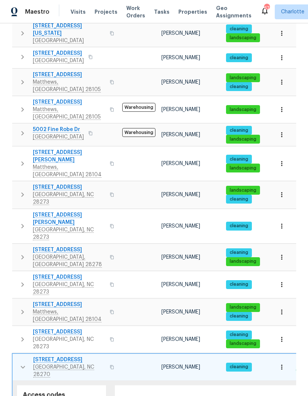
scroll to position [0, 0]
click at [16, 356] on button "button" at bounding box center [23, 367] width 15 height 22
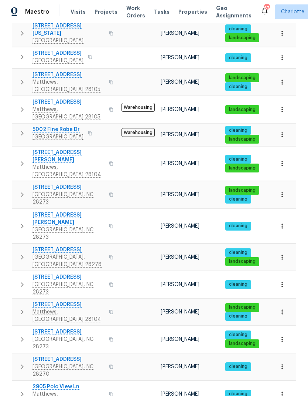
click at [17, 383] on button "button" at bounding box center [22, 394] width 15 height 22
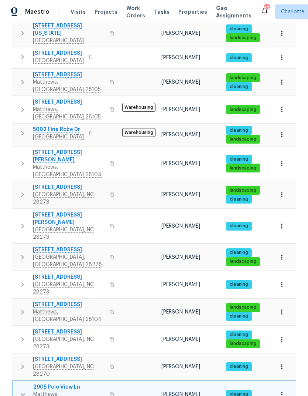
click at [17, 383] on button "button" at bounding box center [23, 394] width 15 height 22
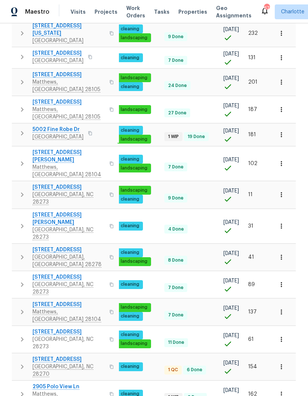
scroll to position [0, 108]
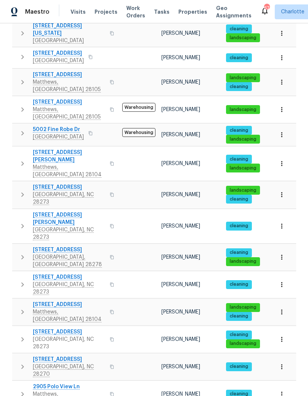
scroll to position [0, 0]
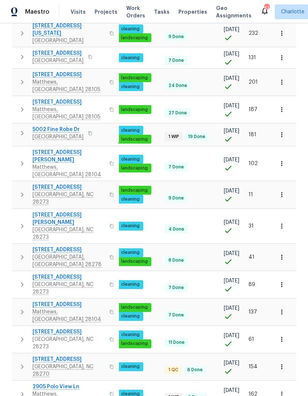
scroll to position [0, 108]
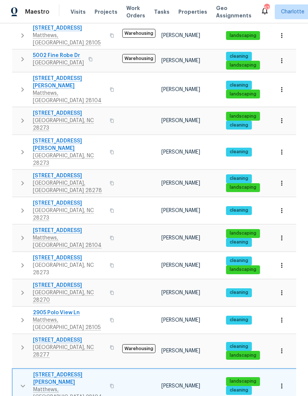
scroll to position [413, 0]
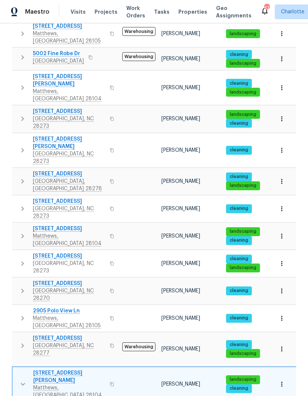
click at [16, 369] on button "button" at bounding box center [23, 384] width 15 height 30
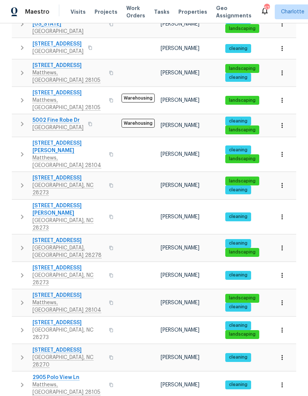
scroll to position [337, 0]
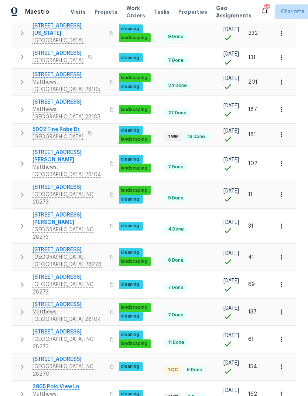
scroll to position [0, 108]
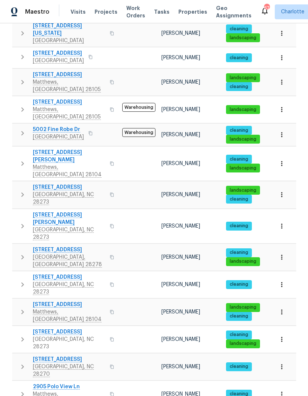
scroll to position [0, 0]
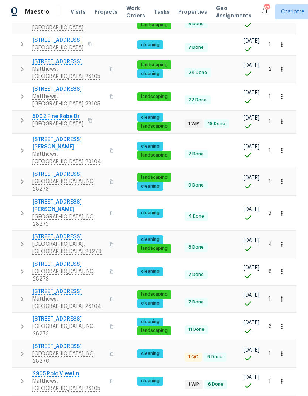
scroll to position [359, 0]
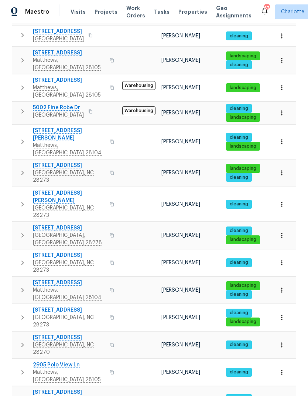
scroll to position [0, 0]
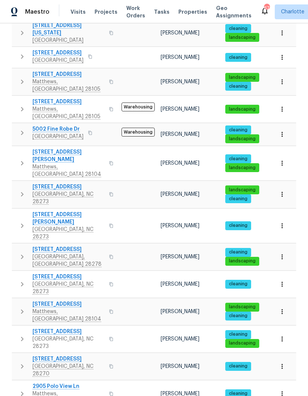
scroll to position [337, 0]
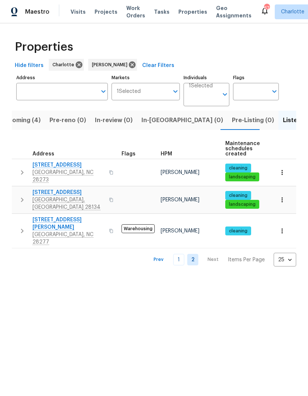
click at [21, 169] on icon "button" at bounding box center [22, 172] width 9 height 9
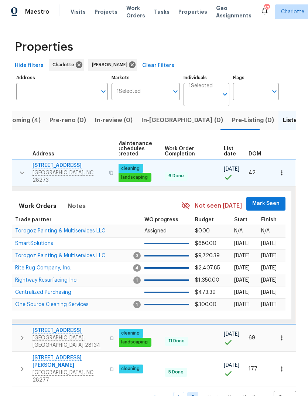
scroll to position [0, 108]
click at [274, 199] on span "Mark Seen" at bounding box center [266, 203] width 27 height 9
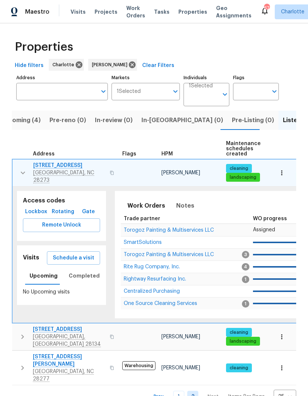
scroll to position [0, 0]
click at [17, 167] on button "button" at bounding box center [23, 173] width 15 height 22
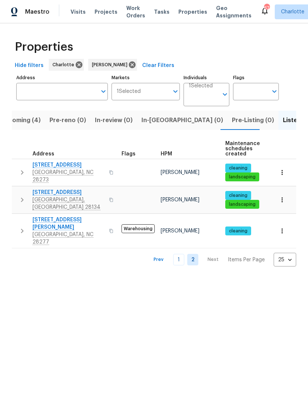
click at [18, 195] on icon "button" at bounding box center [22, 199] width 9 height 9
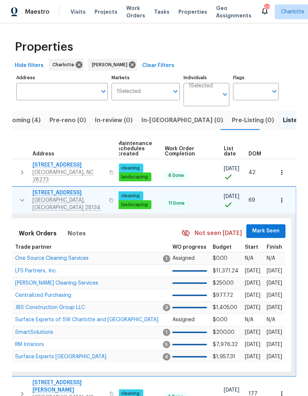
scroll to position [0, 108]
click at [274, 226] on span "Mark Seen" at bounding box center [266, 230] width 27 height 9
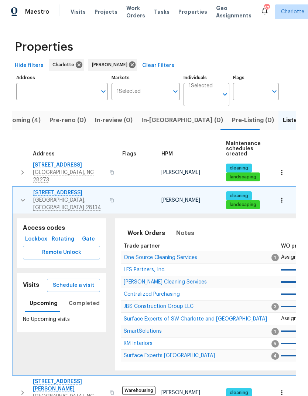
scroll to position [0, 0]
click at [20, 189] on button "button" at bounding box center [23, 200] width 15 height 22
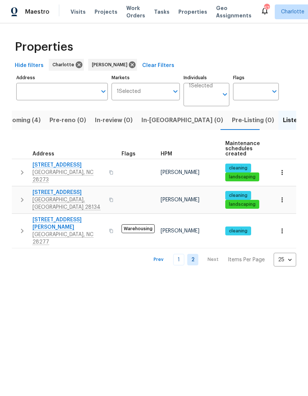
click at [19, 216] on button "button" at bounding box center [22, 231] width 15 height 30
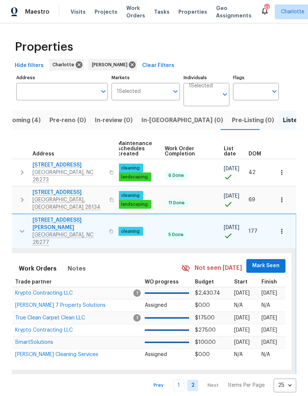
scroll to position [0, 108]
click at [273, 261] on span "Mark Seen" at bounding box center [266, 265] width 27 height 9
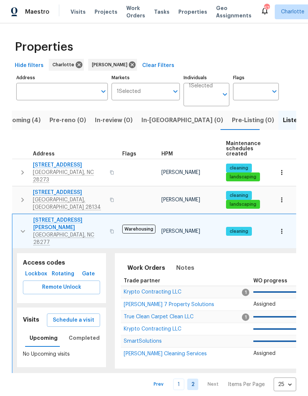
scroll to position [0, 0]
click at [19, 227] on icon "button" at bounding box center [22, 231] width 9 height 9
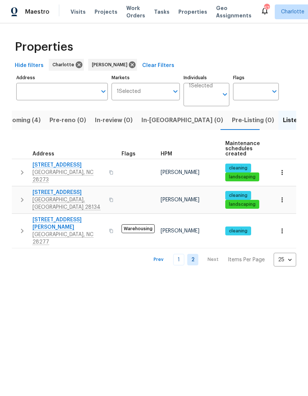
click at [185, 254] on link "1" at bounding box center [178, 259] width 11 height 11
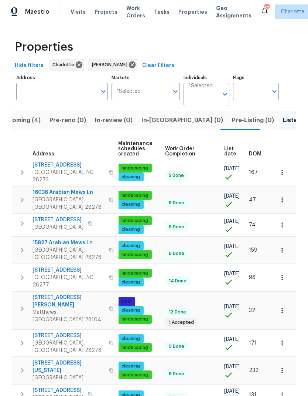
scroll to position [0, 108]
click at [259, 153] on span "DOM" at bounding box center [255, 153] width 13 height 5
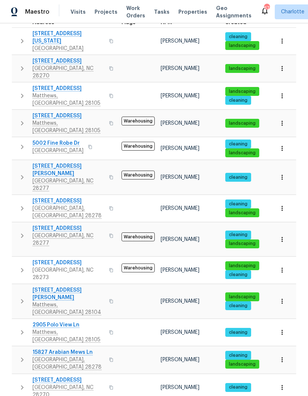
scroll to position [131, 0]
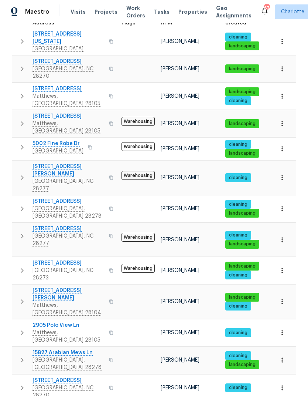
click at [15, 160] on td "11005 Cobb Creek Ct Charlotte, NC 28277" at bounding box center [65, 177] width 107 height 34
click at [18, 173] on icon "button" at bounding box center [22, 177] width 9 height 9
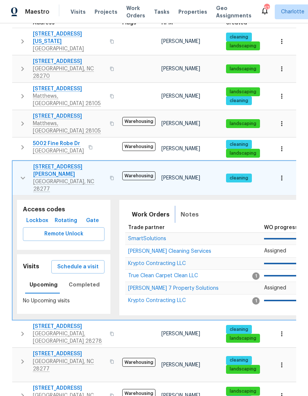
click at [196, 206] on button "Notes" at bounding box center [189, 215] width 27 height 18
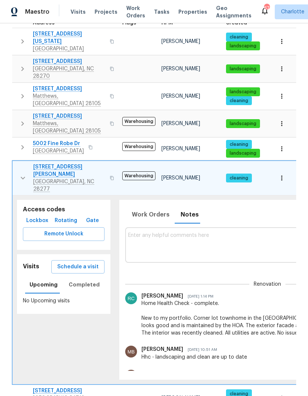
click at [16, 163] on button "button" at bounding box center [23, 178] width 15 height 30
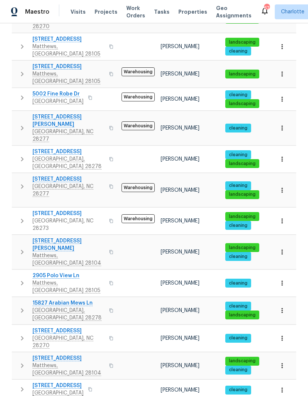
scroll to position [185, 0]
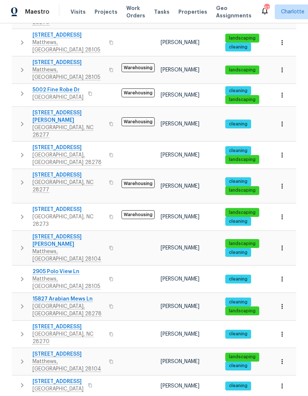
click at [19, 212] on icon "button" at bounding box center [22, 216] width 9 height 9
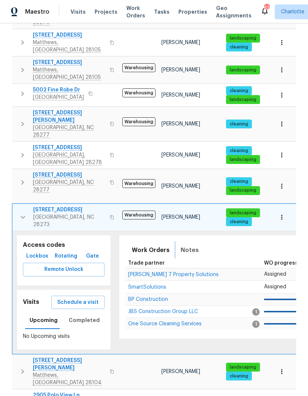
click at [196, 241] on button "Notes" at bounding box center [189, 250] width 27 height 18
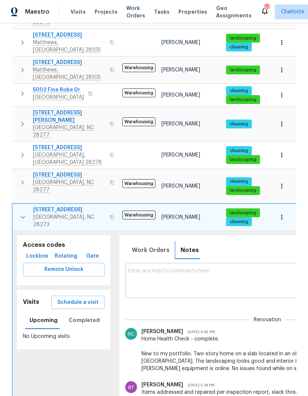
scroll to position [0, 0]
click at [18, 206] on button "button" at bounding box center [23, 217] width 15 height 22
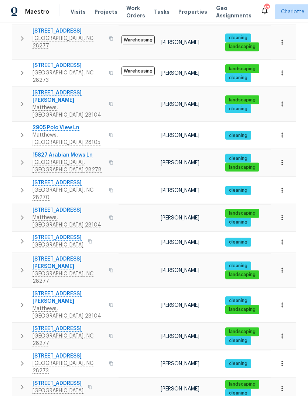
scroll to position [30, 0]
click at [15, 323] on td "10518 Fairway Ridge Rd Charlotte, NC 28277" at bounding box center [65, 336] width 107 height 27
